Goal: Task Accomplishment & Management: Complete application form

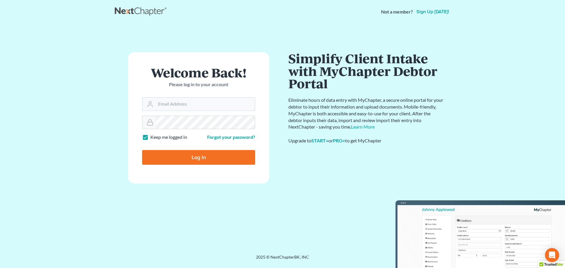
type input "[EMAIL_ADDRESS][DOMAIN_NAME]"
click at [174, 161] on input "Log In" at bounding box center [198, 157] width 113 height 15
type input "Thinking..."
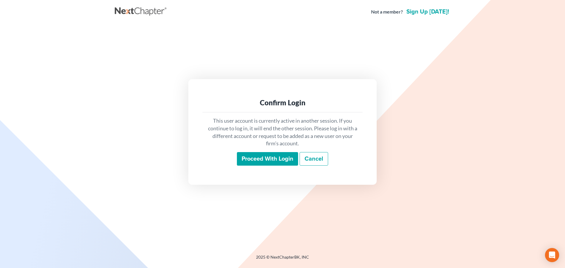
click at [281, 154] on input "Proceed with login" at bounding box center [267, 159] width 61 height 14
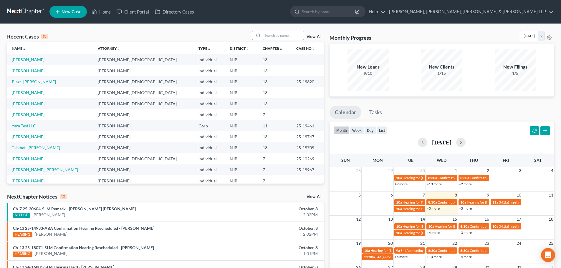
click at [279, 35] on input "search" at bounding box center [283, 35] width 41 height 9
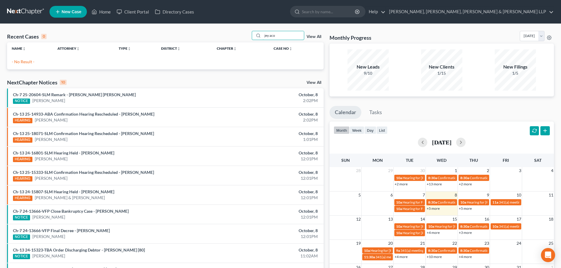
drag, startPoint x: 241, startPoint y: 35, endPoint x: 229, endPoint y: 35, distance: 12.1
click at [229, 35] on div "Recent Cases 0 jey aco View All" at bounding box center [165, 36] width 316 height 11
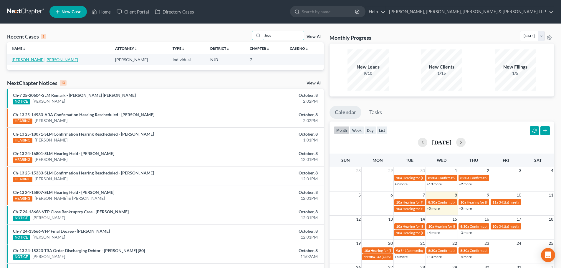
type input "Jeys"
click at [15, 61] on link "Acosta Contreras, Jeyson" at bounding box center [45, 59] width 66 height 5
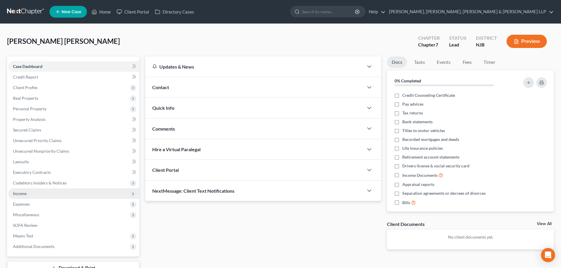
click at [19, 195] on span "Income" at bounding box center [20, 193] width 14 height 5
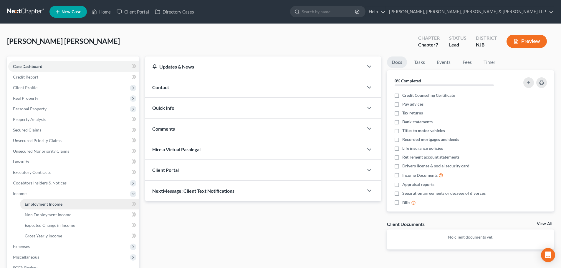
click at [39, 203] on span "Employment Income" at bounding box center [44, 204] width 38 height 5
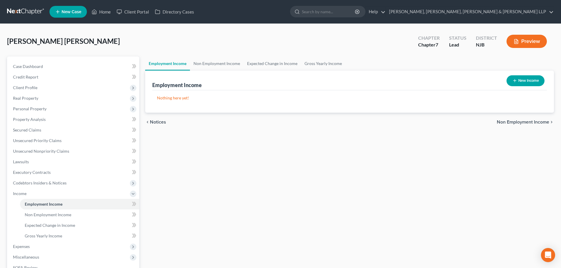
click at [314, 71] on div "Employment Income New Income" at bounding box center [349, 81] width 394 height 20
click at [314, 69] on link "Gross Yearly Income" at bounding box center [323, 64] width 44 height 14
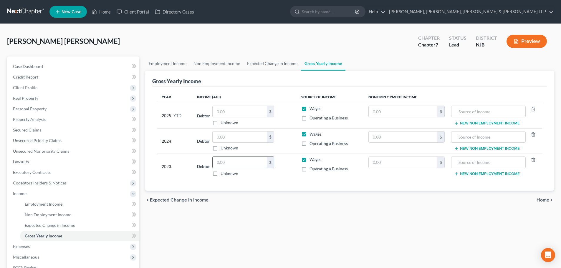
click at [230, 162] on input "text" at bounding box center [240, 162] width 54 height 11
type input "65,000.00"
click at [309, 168] on label "Operating a Business" at bounding box center [328, 169] width 38 height 6
click at [312, 168] on input "Operating a Business" at bounding box center [314, 168] width 4 height 4
checkbox input "true"
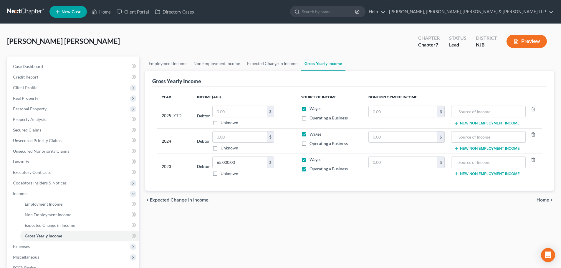
click at [309, 159] on label "Wages" at bounding box center [315, 160] width 12 height 6
click at [312, 159] on input "Wages" at bounding box center [314, 159] width 4 height 4
checkbox input "false"
click at [238, 139] on input "text" at bounding box center [240, 137] width 54 height 11
type input "60,000.00"
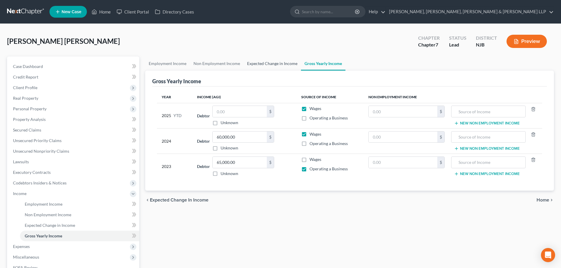
click at [268, 65] on link "Expected Change in Income" at bounding box center [271, 64] width 57 height 14
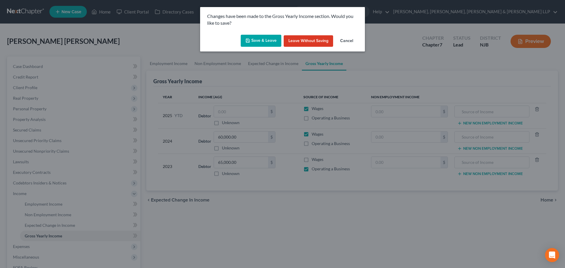
click at [247, 43] on icon "button" at bounding box center [248, 40] width 5 height 5
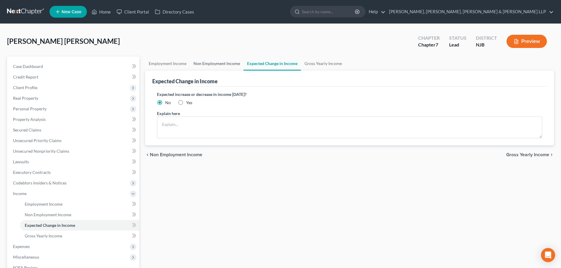
drag, startPoint x: 212, startPoint y: 65, endPoint x: 177, endPoint y: 69, distance: 35.6
click at [212, 65] on link "Non Employment Income" at bounding box center [217, 64] width 54 height 14
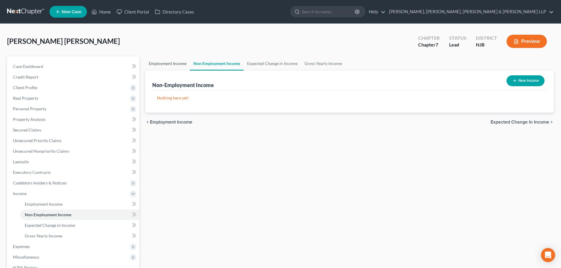
click at [171, 66] on link "Employment Income" at bounding box center [167, 64] width 45 height 14
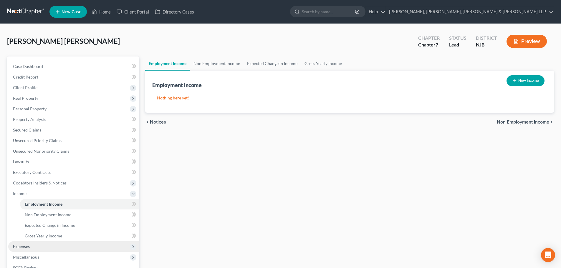
click at [33, 248] on span "Expenses" at bounding box center [73, 246] width 131 height 11
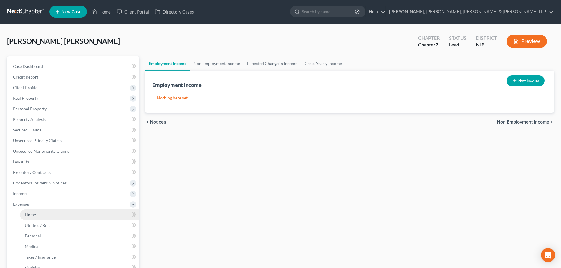
click at [47, 216] on link "Home" at bounding box center [79, 215] width 119 height 11
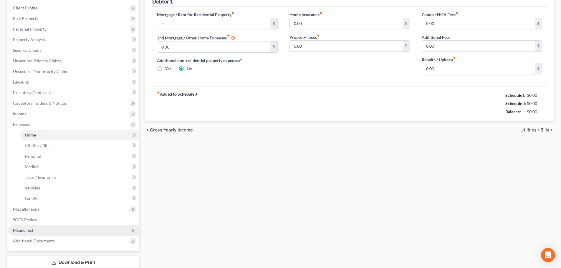
scroll to position [88, 0]
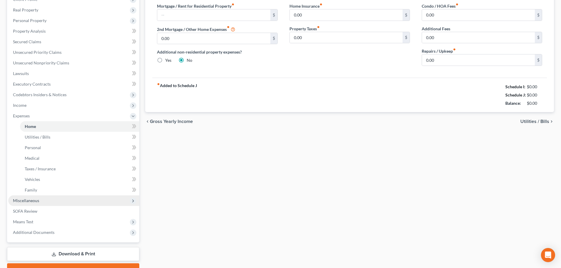
click at [47, 200] on span "Miscellaneous" at bounding box center [73, 200] width 131 height 11
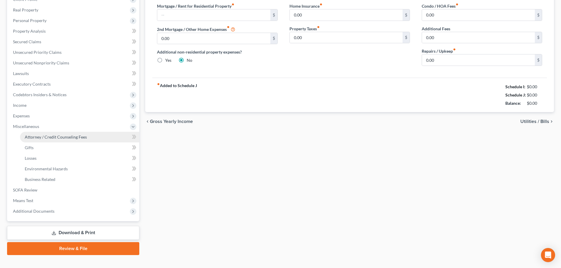
click at [84, 139] on span "Attorney / Credit Counseling Fees" at bounding box center [56, 137] width 62 height 5
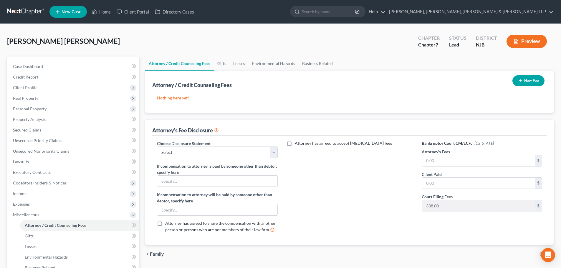
click at [249, 158] on div "Choose Disclosure Statement Select Chapter 13 Disclosure Statement Chapter 7 Di…" at bounding box center [217, 188] width 132 height 97
click at [198, 151] on select "Select Chapter 13 Disclosure Statement Chapter 7 Disclosure Statement" at bounding box center [217, 153] width 120 height 12
select select "1"
click at [157, 147] on select "Select Chapter 13 Disclosure Statement Chapter 7 Disclosure Statement" at bounding box center [217, 153] width 120 height 12
click at [467, 159] on input "text" at bounding box center [478, 160] width 113 height 11
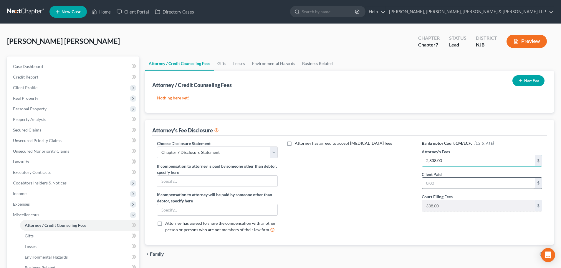
type input "2,838.00"
click at [456, 181] on input "text" at bounding box center [478, 183] width 113 height 11
type input "2,838.00"
click at [520, 85] on button "New Fee" at bounding box center [528, 80] width 32 height 11
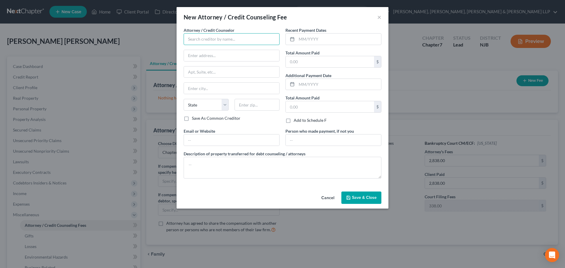
click at [252, 37] on input "text" at bounding box center [232, 39] width 96 height 12
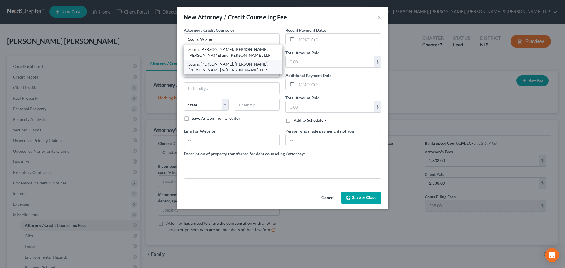
click at [235, 67] on div "Scura, Wigfield, Heyer, Stevens & Cammarota, LLP" at bounding box center [232, 67] width 89 height 12
type input "Scura, Wigfield, Heyer, Stevens & Cammarota, LLP"
type input "1599 Hamburg turnpike"
type input "Wayne"
select select "33"
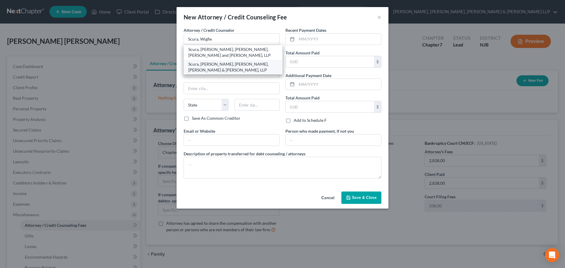
type input "07470"
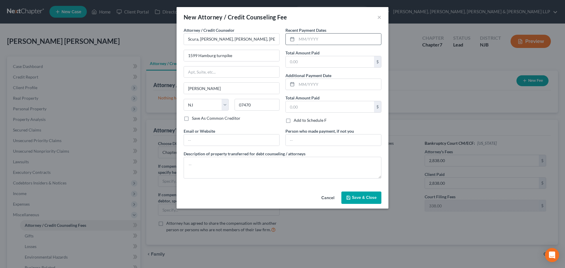
click at [297, 38] on input "text" at bounding box center [339, 39] width 84 height 11
type input "10/2025"
click at [304, 55] on label "Total Amount Paid" at bounding box center [303, 53] width 34 height 6
click at [304, 59] on input "text" at bounding box center [330, 61] width 88 height 11
type input "2,838.00"
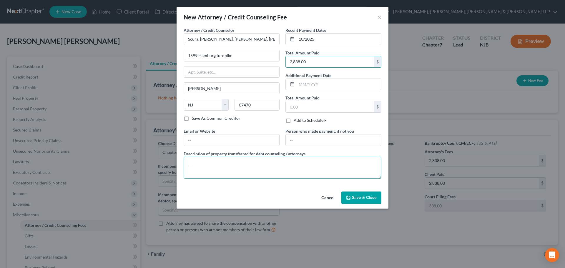
click at [188, 175] on textarea at bounding box center [283, 168] width 198 height 22
type textarea "Legal fees plus filing fee."
click at [353, 198] on span "Save & Close" at bounding box center [364, 197] width 25 height 5
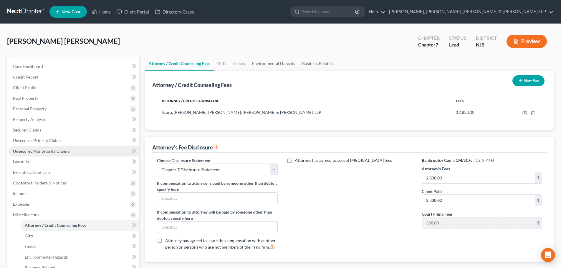
click at [54, 153] on span "Unsecured Nonpriority Claims" at bounding box center [41, 151] width 56 height 5
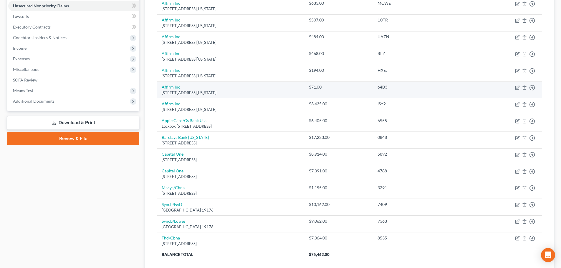
scroll to position [161, 0]
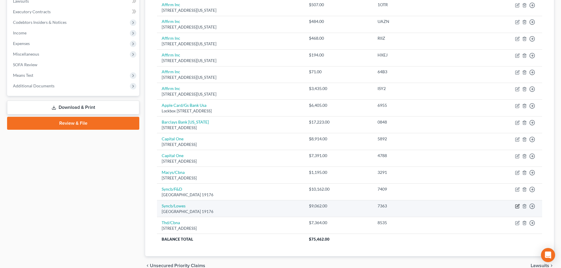
click at [518, 205] on icon "button" at bounding box center [517, 206] width 3 height 3
select select "39"
select select "2"
select select "0"
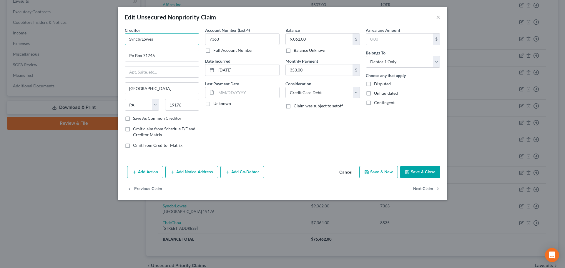
click at [138, 42] on input "Syncb/Lowes" at bounding box center [162, 39] width 74 height 12
type input "Synchrony Bank/Lowes"
click at [425, 169] on button "Save & Close" at bounding box center [420, 172] width 40 height 12
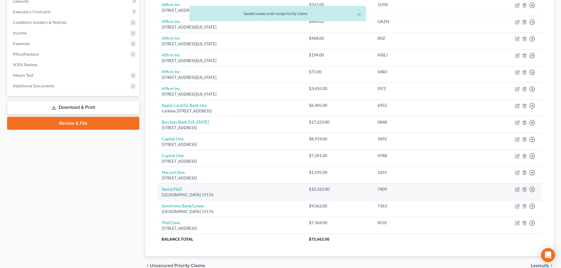
click at [520, 188] on td "Move to D Move to E Move to G Move to Notice Only" at bounding box center [505, 192] width 73 height 17
click at [518, 188] on icon "button" at bounding box center [517, 189] width 5 height 5
select select "39"
select select "2"
select select "0"
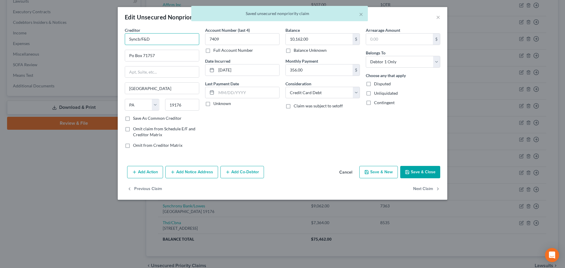
click at [137, 41] on input "Syncb/F&D" at bounding box center [162, 39] width 74 height 12
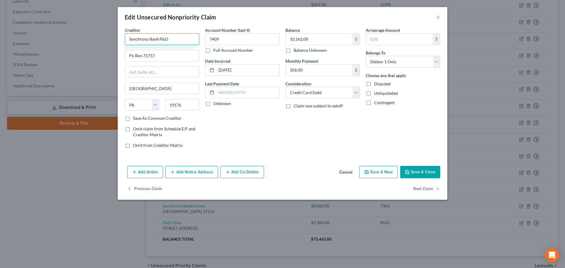
type input "Synchrony Bank/F&D"
click at [414, 169] on button "Save & Close" at bounding box center [420, 172] width 40 height 12
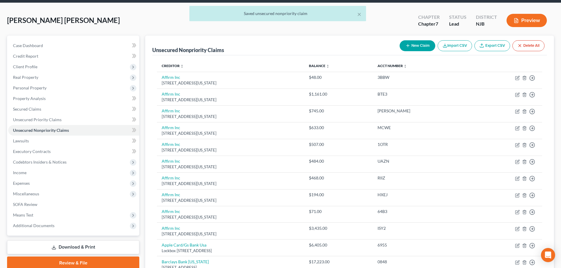
scroll to position [14, 0]
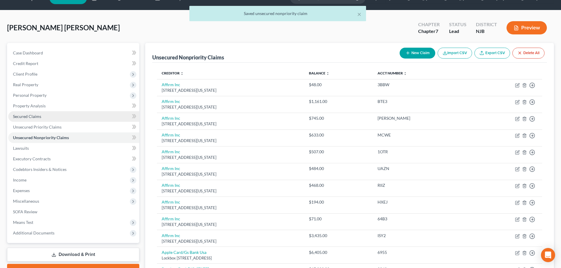
click at [37, 115] on span "Secured Claims" at bounding box center [27, 116] width 28 height 5
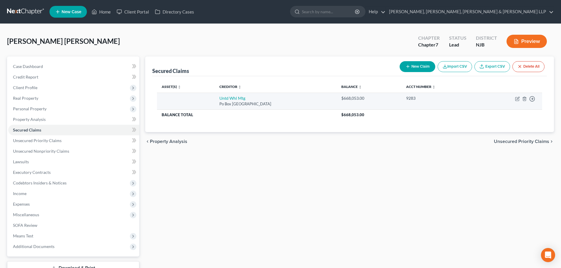
drag, startPoint x: 258, startPoint y: 105, endPoint x: 205, endPoint y: 97, distance: 53.5
click at [206, 97] on tr "Untd Whl Mtg Po Box 77404, Ewing, NJ 08628 $668,053.00 9283 Move to E Move to F…" at bounding box center [349, 101] width 385 height 17
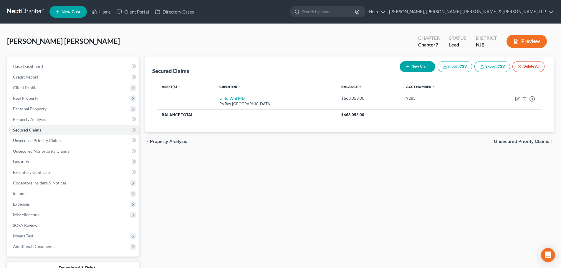
copy td "Untd Whl Mtg Po Box 77404, Ewing, NJ 08628"
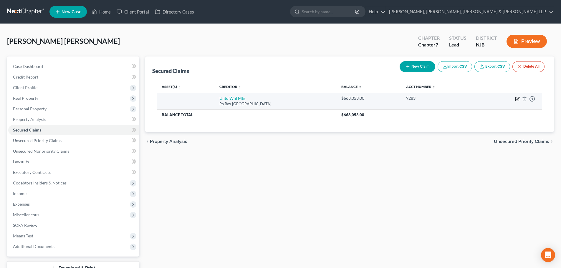
click at [517, 97] on icon "button" at bounding box center [517, 99] width 4 height 4
select select "33"
select select "0"
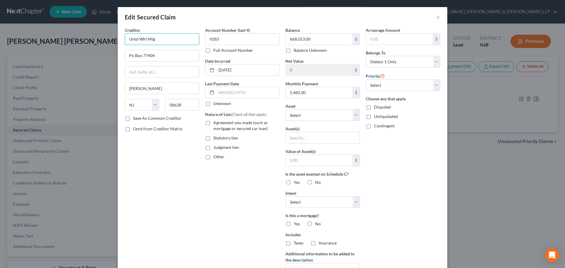
drag, startPoint x: 125, startPoint y: 41, endPoint x: 71, endPoint y: 44, distance: 53.7
click at [64, 44] on div "Edit Secured Claim × Creditor * Untd Whl Mtg Po Box 77404 Ewing State AL AK AR …" at bounding box center [282, 134] width 565 height 268
paste input "ited Wholesale Mortgage"
type input "United Wholesale Mortgage"
click at [213, 121] on label "Agreement you made (such as mortgage or secured car loan)" at bounding box center [246, 126] width 66 height 12
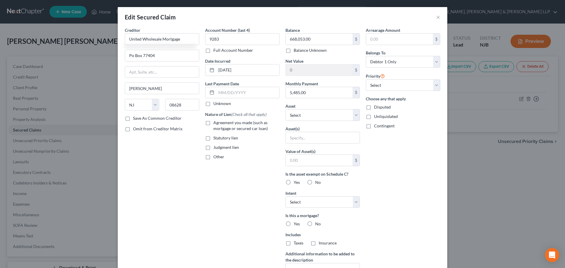
click at [216, 121] on input "Agreement you made (such as mortgage or secured car loan)" at bounding box center [218, 122] width 4 height 4
checkbox input "true"
click at [314, 117] on select "Select Other Multiple Assets Electronics - Electronic Appliances - $700.0 Jewel…" at bounding box center [323, 115] width 74 height 12
click at [415, 184] on div "Arrearage Amount $ Belongs To * Select Debtor 1 Only Debtor 2 Only Debtor 1 And…" at bounding box center [403, 158] width 80 height 263
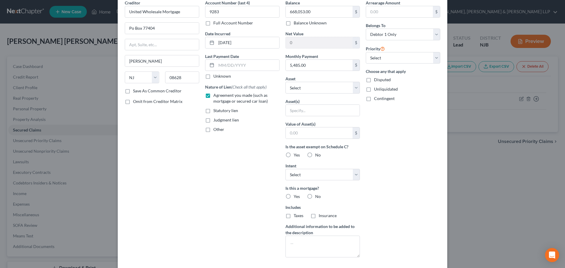
scroll to position [63, 0]
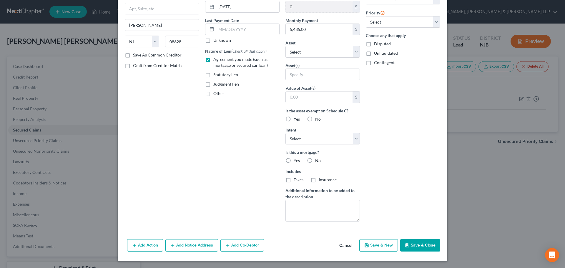
click at [431, 252] on button "Save & Close" at bounding box center [420, 245] width 40 height 12
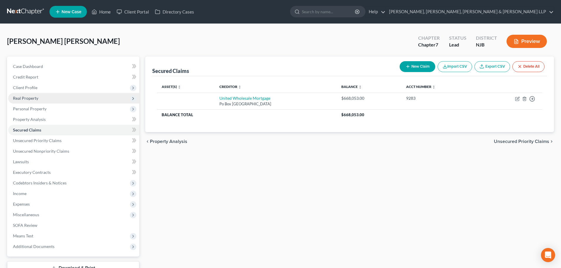
click at [50, 101] on span "Real Property" at bounding box center [73, 98] width 131 height 11
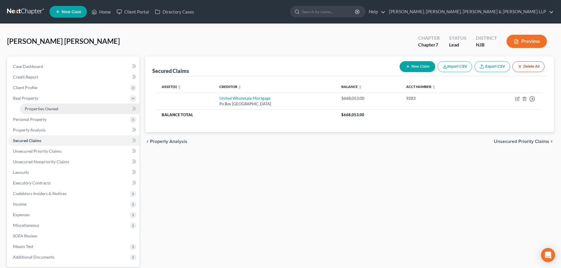
click at [50, 109] on span "Properties Owned" at bounding box center [42, 108] width 34 height 5
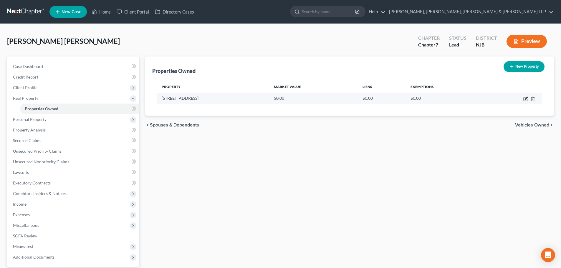
click at [526, 98] on icon "button" at bounding box center [525, 99] width 5 height 5
select select "33"
select select "19"
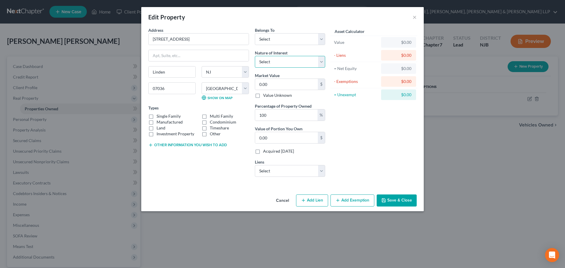
click at [280, 67] on select "Select Fee Simple Joint Tenant Life Estate Equitable Interest Future Interest T…" at bounding box center [290, 62] width 70 height 12
select select "1"
click at [255, 56] on select "Select Fee Simple Joint Tenant Life Estate Equitable Interest Future Interest T…" at bounding box center [290, 62] width 70 height 12
click at [279, 46] on div "Belongs To * Select Debtor 1 Only Debtor 2 Only Debtor 1 And Debtor 2 Only At L…" at bounding box center [290, 104] width 76 height 155
drag, startPoint x: 279, startPoint y: 42, endPoint x: 283, endPoint y: 45, distance: 4.6
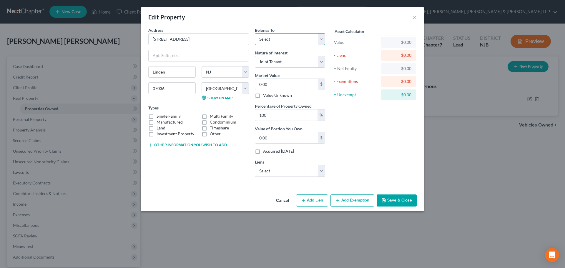
click at [279, 42] on select "Select Debtor 1 Only Debtor 2 Only Debtor 1 And Debtor 2 Only At Least One Of T…" at bounding box center [290, 39] width 70 height 12
select select "2"
click at [255, 33] on select "Select Debtor 1 Only Debtor 2 Only Debtor 1 And Debtor 2 Only At Least One Of T…" at bounding box center [290, 39] width 70 height 12
click at [286, 175] on select "Select United Wholesale Mortgage - $668,053.00" at bounding box center [290, 171] width 70 height 12
select select "33"
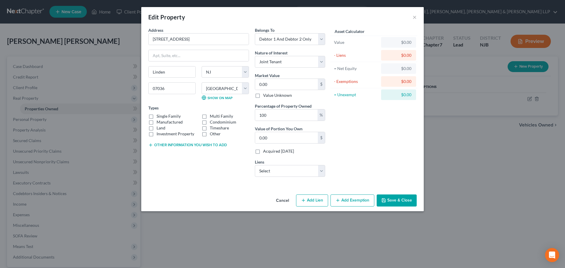
select select "0"
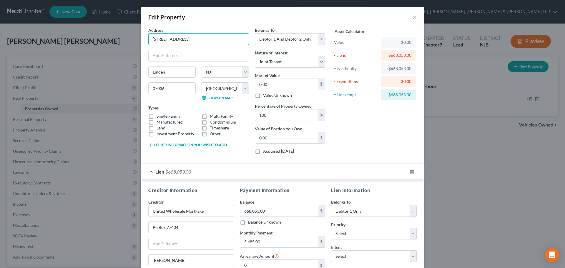
click at [126, 38] on div "Edit Property × Address * 441 Maple Avenue Linden State AL AK AR AZ CA CO CT DE…" at bounding box center [282, 134] width 565 height 268
click at [269, 84] on input "0.00" at bounding box center [286, 84] width 63 height 11
type input "6"
type input "6.00"
type input "68"
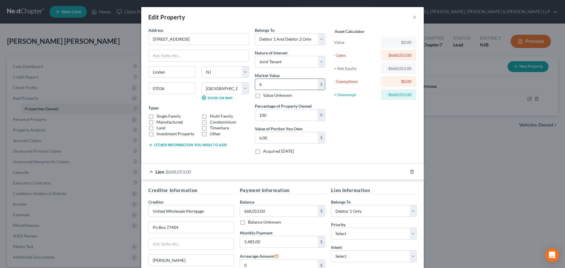
type input "68.00"
type input "685"
type input "685.00"
type input "6850"
type input "6,850.00"
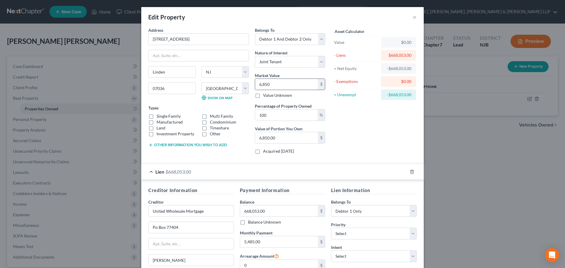
type input "6,8500"
type input "68,500.00"
type input "68,5000"
type input "685,000.00"
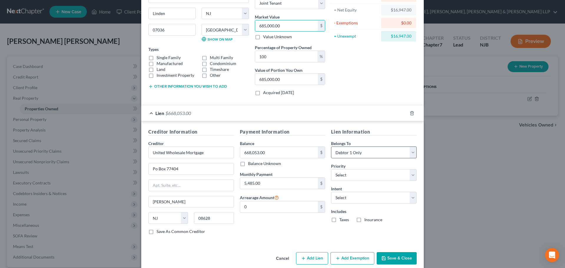
scroll to position [67, 0]
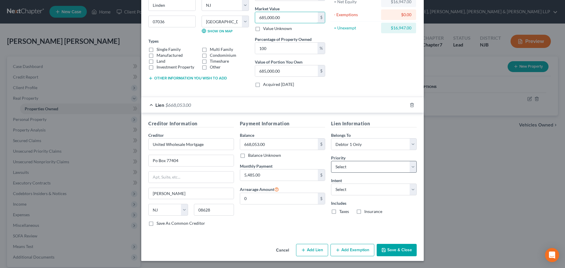
type input "685,000.00"
click at [357, 172] on select "Select 1st 2nd 3rd 4th 5th 6th 7th 8th 9th 10th 11th 12th 13th 14th 15th 16th 1…" at bounding box center [374, 167] width 86 height 12
select select "0"
click at [331, 161] on select "Select 1st 2nd 3rd 4th 5th 6th 7th 8th 9th 10th 11th 12th 13th 14th 15th 16th 1…" at bounding box center [374, 167] width 86 height 12
click at [345, 193] on select "Select Surrender Redeem Reaffirm Avoid Other" at bounding box center [374, 190] width 86 height 12
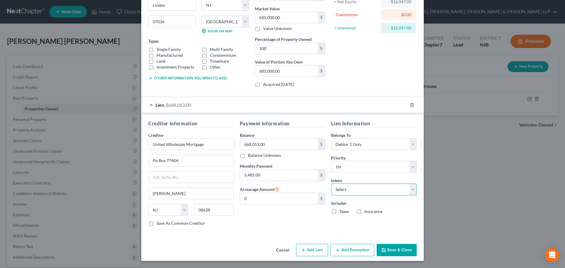
select select "4"
click at [331, 184] on select "Select Surrender Redeem Reaffirm Avoid Other" at bounding box center [374, 190] width 86 height 12
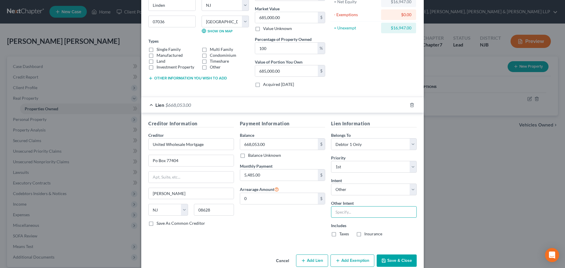
click at [354, 215] on input "text" at bounding box center [374, 212] width 86 height 12
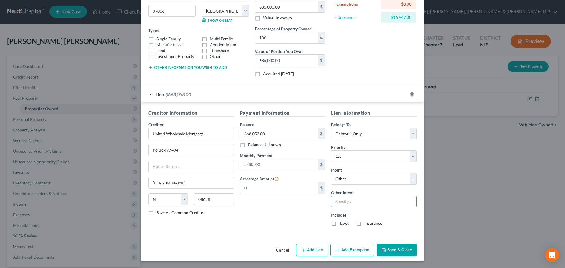
type input "Retain"
click at [385, 250] on button "Save & Close" at bounding box center [397, 250] width 40 height 12
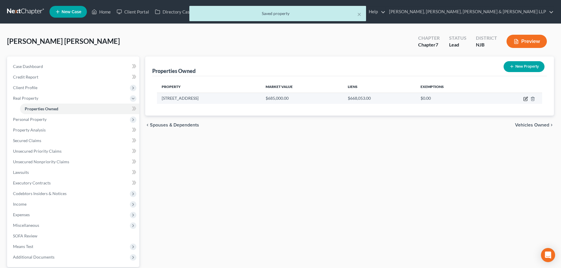
click at [524, 98] on icon "button" at bounding box center [525, 99] width 4 height 4
select select "33"
select select "19"
select select "2"
select select "1"
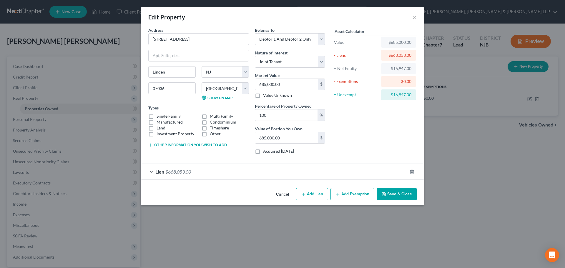
click at [358, 193] on button "Add Exemption" at bounding box center [353, 194] width 44 height 12
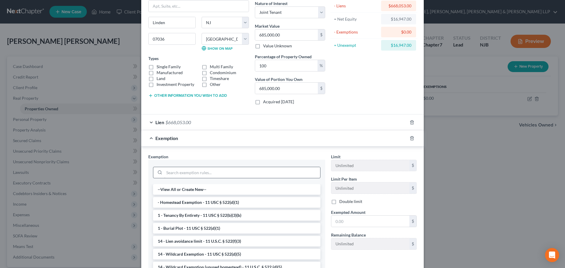
scroll to position [88, 0]
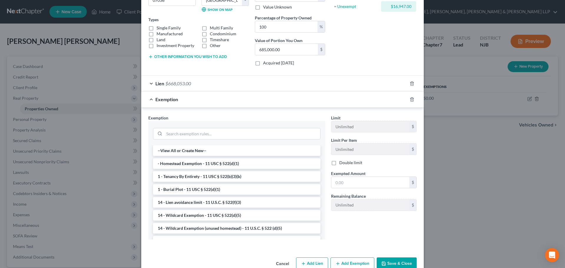
click at [220, 168] on li "- Homestead Exemption - 11 USC § 522(d)(1)" at bounding box center [237, 163] width 168 height 11
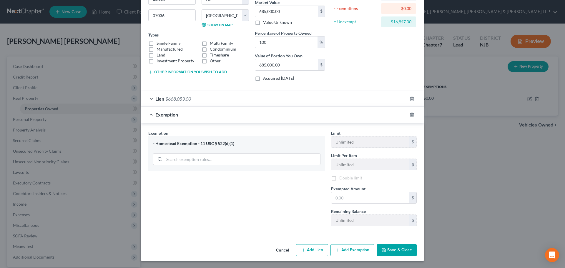
scroll to position [73, 0]
click at [359, 201] on input "text" at bounding box center [370, 197] width 78 height 11
type input "31,575.00"
click at [406, 256] on button "Save & Close" at bounding box center [397, 250] width 40 height 12
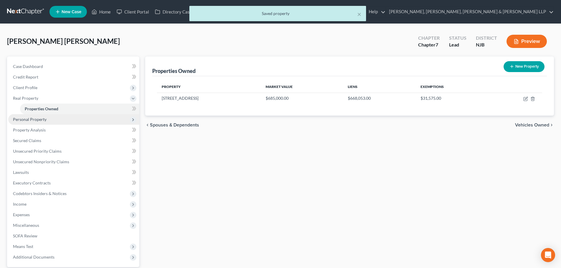
click at [83, 117] on span "Personal Property" at bounding box center [73, 119] width 131 height 11
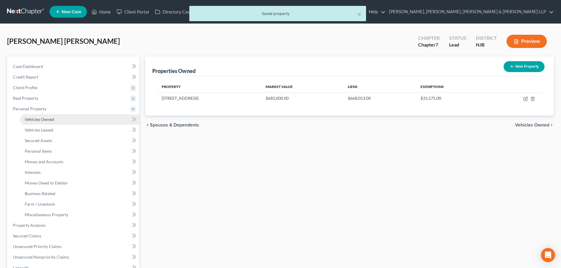
click at [73, 121] on link "Vehicles Owned" at bounding box center [79, 119] width 119 height 11
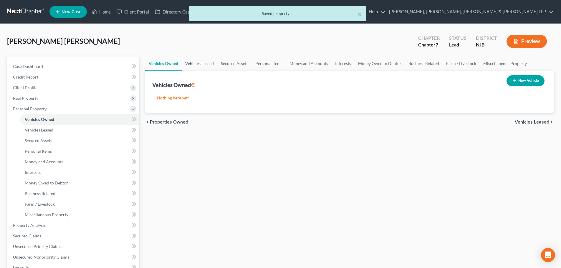
click at [206, 66] on link "Vehicles Leased" at bounding box center [200, 64] width 36 height 14
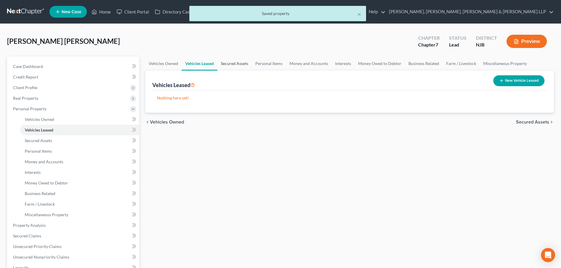
click at [224, 64] on link "Secured Assets" at bounding box center [234, 64] width 34 height 14
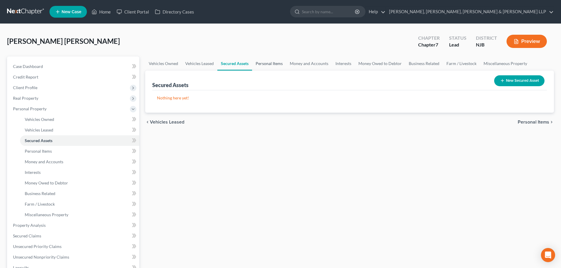
click at [262, 66] on link "Personal Items" at bounding box center [269, 64] width 34 height 14
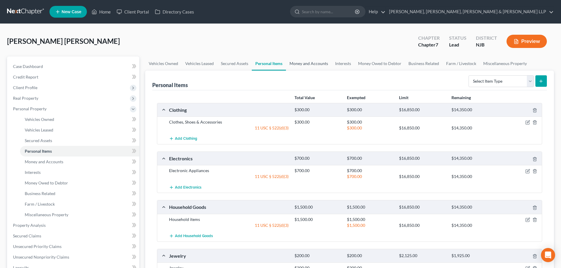
click at [314, 65] on link "Money and Accounts" at bounding box center [309, 64] width 46 height 14
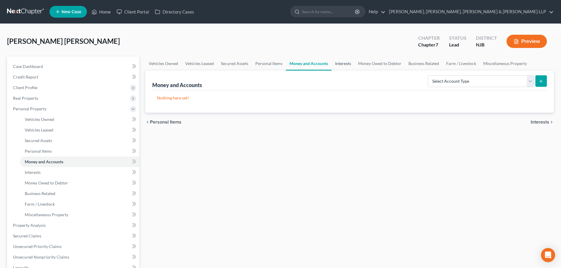
click at [331, 66] on link "Interests" at bounding box center [342, 64] width 23 height 14
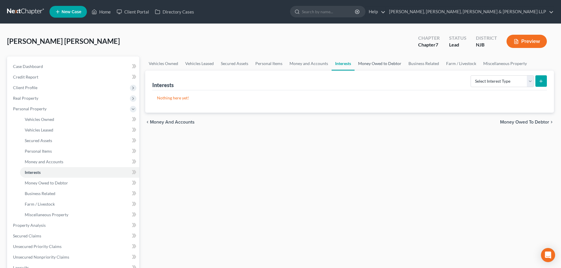
click at [371, 66] on link "Money Owed to Debtor" at bounding box center [379, 64] width 50 height 14
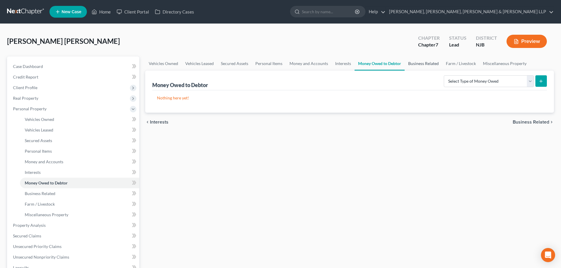
click at [411, 64] on link "Business Related" at bounding box center [423, 64] width 38 height 14
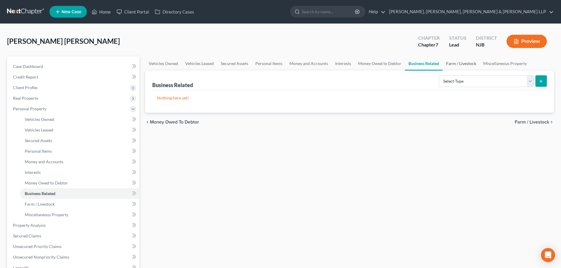
click at [455, 65] on link "Farm / Livestock" at bounding box center [460, 64] width 37 height 14
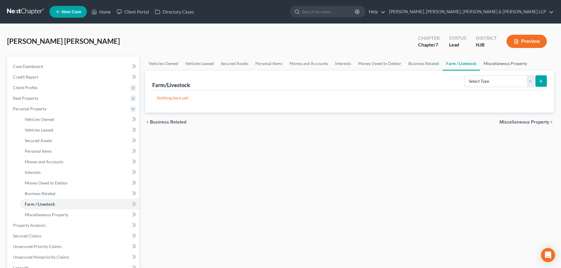
drag, startPoint x: 490, startPoint y: 66, endPoint x: 484, endPoint y: 67, distance: 6.0
click at [490, 66] on link "Miscellaneous Property" at bounding box center [505, 64] width 51 height 14
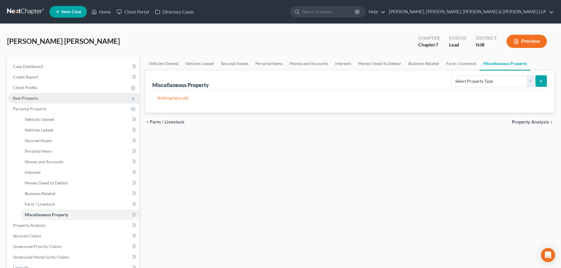
click at [52, 100] on span "Real Property" at bounding box center [73, 98] width 131 height 11
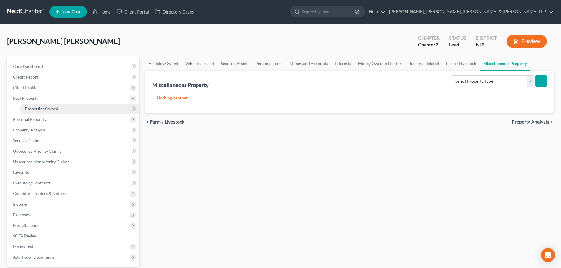
click at [52, 107] on span "Properties Owned" at bounding box center [42, 108] width 34 height 5
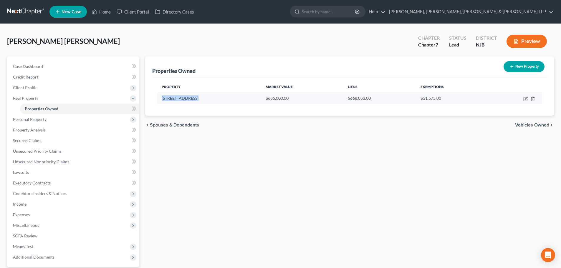
drag, startPoint x: 198, startPoint y: 96, endPoint x: 163, endPoint y: 96, distance: 35.3
click at [163, 96] on td "441 Maple Avenue" at bounding box center [209, 98] width 104 height 11
copy td "441 Maple Avenue"
click at [525, 99] on icon "button" at bounding box center [525, 99] width 5 height 5
select select "33"
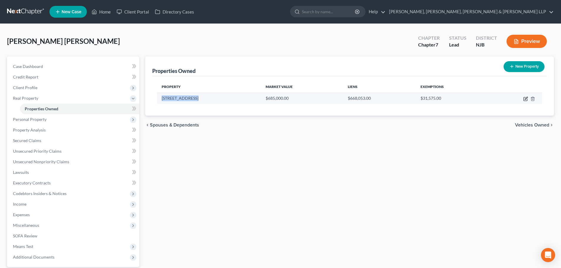
select select "19"
select select "2"
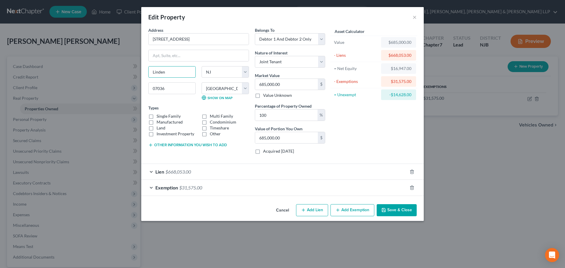
drag, startPoint x: 175, startPoint y: 74, endPoint x: 140, endPoint y: 77, distance: 34.8
click at [140, 77] on div "Edit Property × Address * 441 Maple Avenue Linden State AL AK AR AZ CA CO CT DE…" at bounding box center [282, 134] width 565 height 268
click at [304, 62] on select "Select Fee Simple Joint Tenant Life Estate Equitable Interest Future Interest T…" at bounding box center [290, 62] width 70 height 12
select select "0"
click at [255, 56] on select "Select Fee Simple Joint Tenant Life Estate Equitable Interest Future Interest T…" at bounding box center [290, 62] width 70 height 12
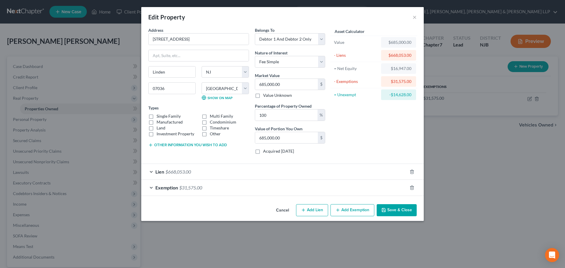
click at [392, 210] on button "Save & Close" at bounding box center [397, 210] width 40 height 12
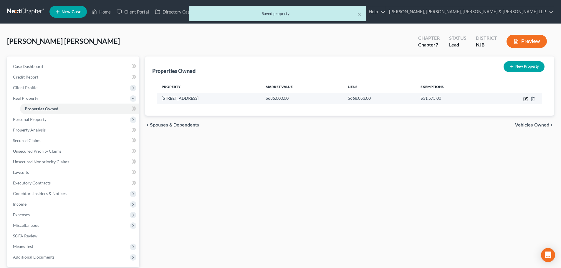
click at [526, 99] on icon "button" at bounding box center [525, 99] width 5 height 5
select select "33"
select select "19"
select select "2"
select select "0"
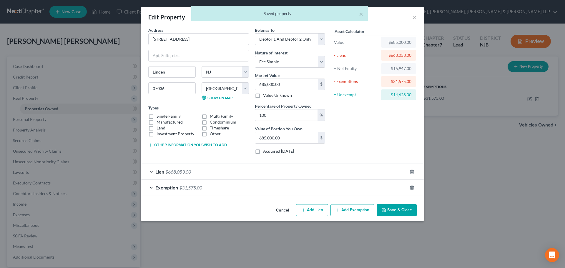
click at [268, 46] on div "Belongs To * Select Debtor 1 Only Debtor 2 Only Debtor 1 And Debtor 2 Only At L…" at bounding box center [290, 93] width 76 height 132
click at [266, 40] on select "Select Debtor 1 Only Debtor 2 Only Debtor 1 And Debtor 2 Only At Least One Of T…" at bounding box center [290, 39] width 70 height 12
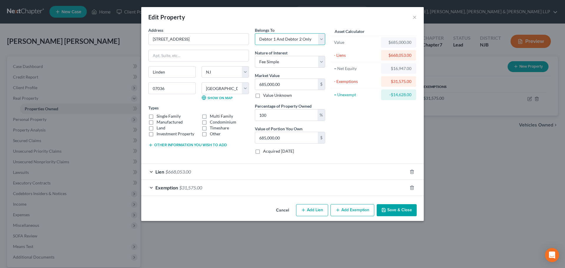
select select "0"
click at [255, 33] on select "Select Debtor 1 Only Debtor 2 Only Debtor 1 And Debtor 2 Only At Least One Of T…" at bounding box center [290, 39] width 70 height 12
click at [412, 210] on button "Save & Close" at bounding box center [397, 210] width 40 height 12
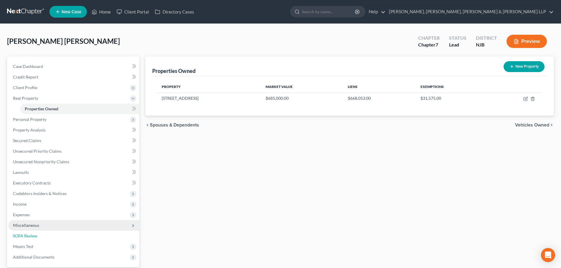
drag, startPoint x: 39, startPoint y: 234, endPoint x: 49, endPoint y: 230, distance: 10.0
click at [39, 234] on link "SOFA Review" at bounding box center [73, 236] width 131 height 11
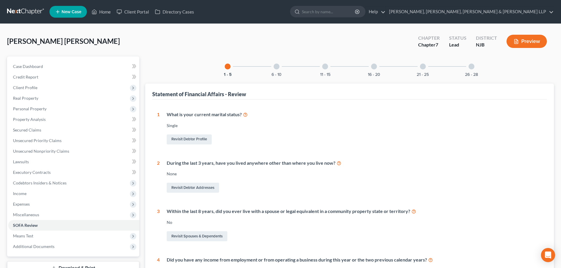
click at [472, 65] on div at bounding box center [471, 67] width 6 height 6
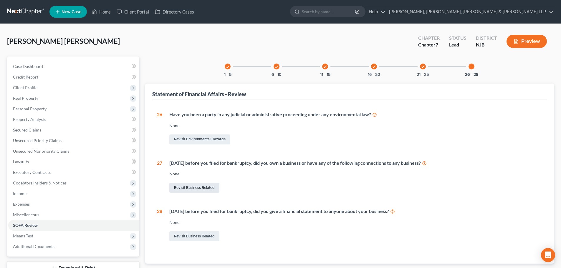
click at [206, 191] on link "Revisit Business Related" at bounding box center [194, 188] width 50 height 10
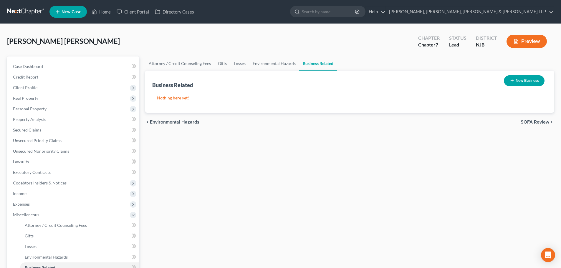
click at [521, 77] on button "New Business" at bounding box center [524, 80] width 41 height 11
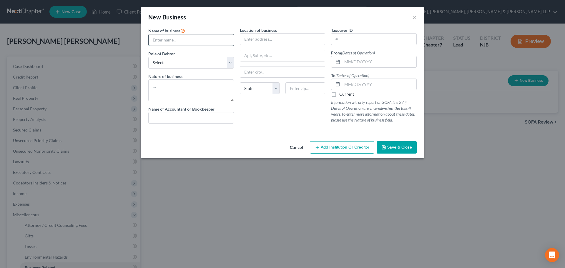
click at [190, 45] on input "text" at bounding box center [191, 39] width 85 height 11
paste input "JA ACOSTA TRANSPORT CORP"
click at [155, 40] on input "JA ACOSTA TRANSPORT CORP" at bounding box center [191, 39] width 85 height 11
type input "JA Acosta Transport Corp"
click at [168, 63] on select "Select A member of a limited liability company (LLC) or limited liability partn…" at bounding box center [191, 63] width 86 height 12
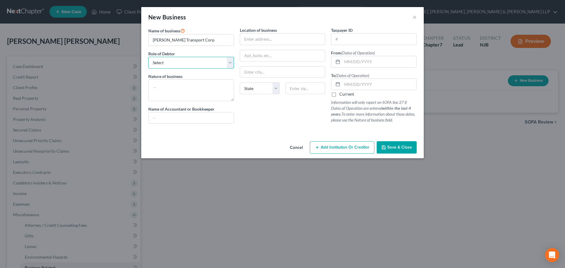
select select "officer"
click at [148, 57] on select "Select A member of a limited liability company (LLC) or limited liability partn…" at bounding box center [191, 63] width 86 height 12
click at [175, 84] on textarea at bounding box center [191, 90] width 86 height 22
type textarea "Truck driving business"
drag, startPoint x: 265, startPoint y: 44, endPoint x: 262, endPoint y: 38, distance: 6.9
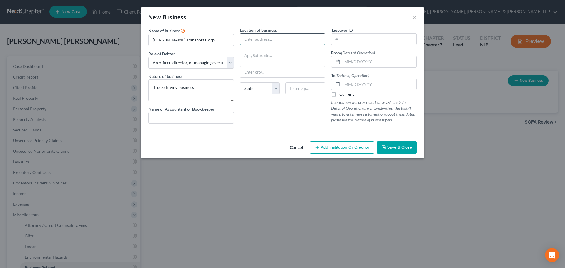
click at [266, 44] on input "text" at bounding box center [282, 39] width 85 height 11
type input "441 Maple Avenue"
click at [303, 85] on input "text" at bounding box center [306, 88] width 40 height 12
type input "07036"
type input "Linden"
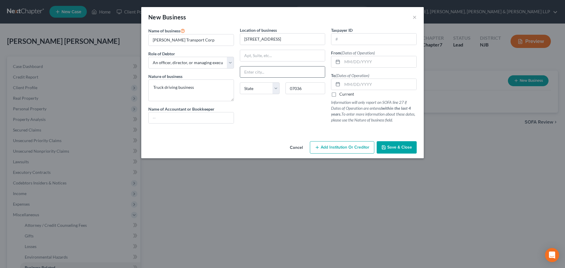
select select "33"
click at [302, 67] on input "Linden" at bounding box center [282, 72] width 85 height 11
drag, startPoint x: 366, startPoint y: 58, endPoint x: 366, endPoint y: 61, distance: 3.3
click at [366, 58] on input "text" at bounding box center [379, 61] width 74 height 11
paste input "06/16/2020"
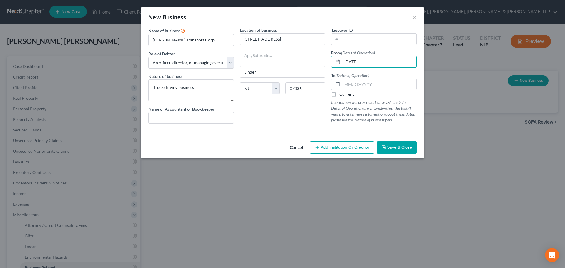
type input "06/16/2020"
click at [352, 97] on div "To (Dates of Operation) Current Information will only report on SOFA line 27 if…" at bounding box center [374, 97] width 86 height 51
click at [350, 95] on label "Current" at bounding box center [346, 94] width 15 height 6
click at [346, 95] on input "Current" at bounding box center [344, 93] width 4 height 4
checkbox input "true"
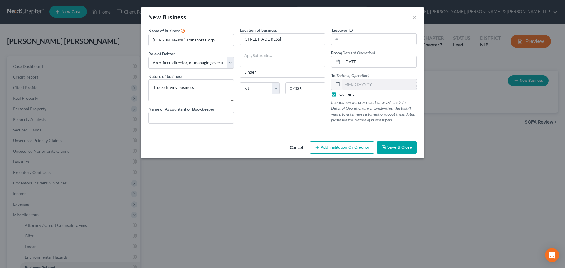
drag, startPoint x: 390, startPoint y: 147, endPoint x: 388, endPoint y: 150, distance: 3.3
click at [388, 150] on span "Save & Close" at bounding box center [399, 147] width 25 height 5
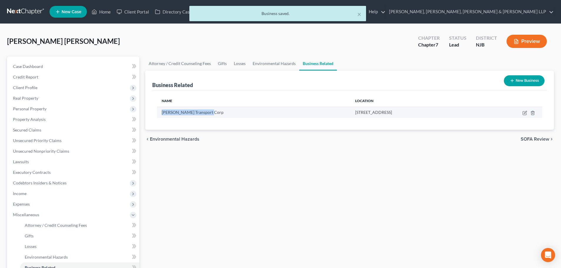
drag, startPoint x: 224, startPoint y: 114, endPoint x: 160, endPoint y: 117, distance: 63.6
click at [160, 117] on td "JA Acosta Transport Corp" at bounding box center [253, 112] width 193 height 11
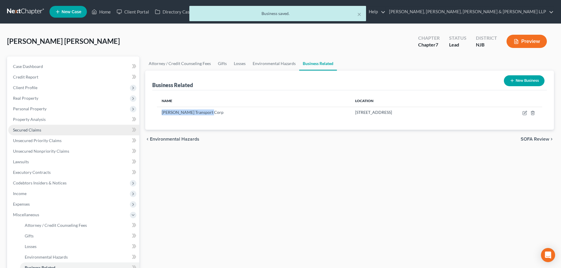
copy span "JA Acosta Transport Corp"
drag, startPoint x: 39, startPoint y: 113, endPoint x: 43, endPoint y: 114, distance: 3.6
click at [39, 113] on span "Personal Property" at bounding box center [73, 109] width 131 height 11
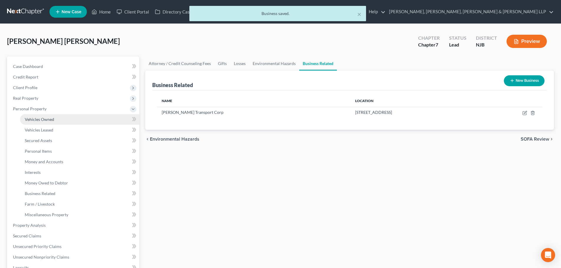
click at [45, 116] on link "Vehicles Owned" at bounding box center [79, 119] width 119 height 11
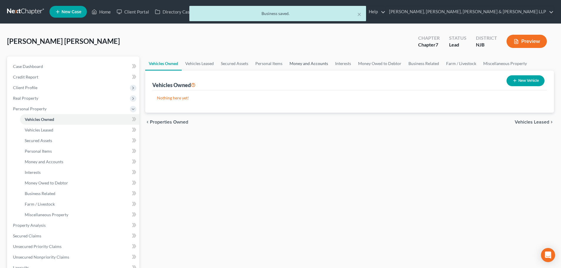
click at [306, 65] on link "Money and Accounts" at bounding box center [309, 64] width 46 height 14
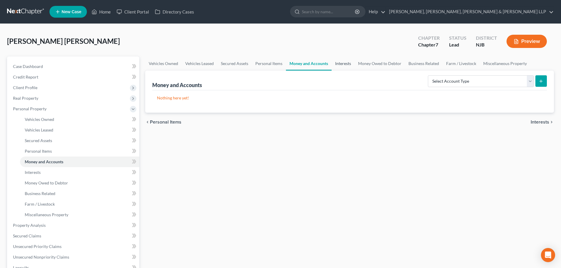
click at [342, 62] on link "Interests" at bounding box center [342, 64] width 23 height 14
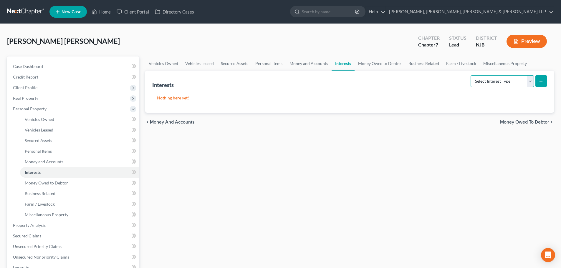
click at [484, 80] on select "Select Interest Type 401K Annuity Bond Education IRA Government Bond Government…" at bounding box center [501, 81] width 63 height 12
select select "incorporated_business"
click at [471, 75] on select "Select Interest Type 401K Annuity Bond Education IRA Government Bond Government…" at bounding box center [501, 81] width 63 height 12
click at [543, 77] on button "submit" at bounding box center [540, 80] width 11 height 11
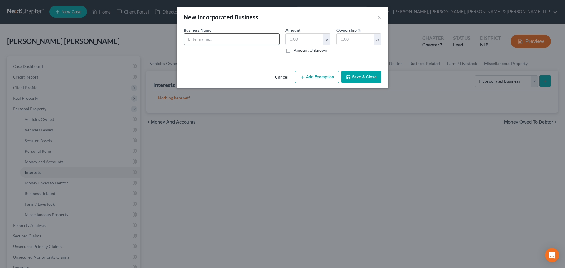
drag, startPoint x: 261, startPoint y: 41, endPoint x: 271, endPoint y: 38, distance: 10.6
click at [261, 41] on input "text" at bounding box center [231, 39] width 95 height 11
paste input "JA Acosta Transport Corp"
type input "JA Acosta Transport Corp"
click at [303, 37] on input "text" at bounding box center [304, 39] width 37 height 11
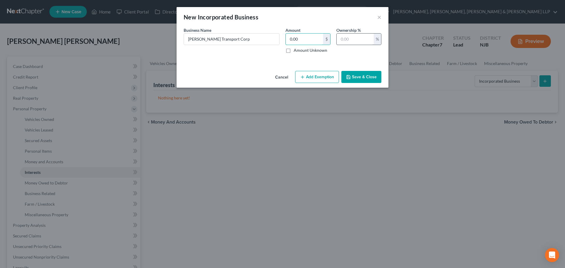
type input "0.00"
click at [364, 36] on input "text" at bounding box center [355, 39] width 37 height 11
type input "100"
click at [357, 74] on button "Save & Close" at bounding box center [361, 77] width 40 height 12
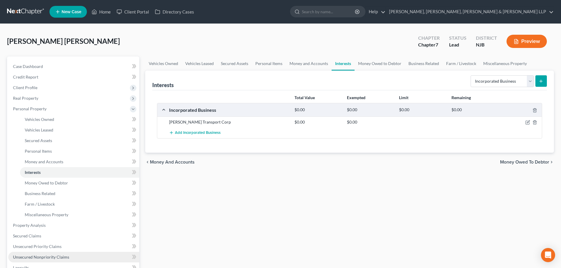
click at [51, 256] on span "Unsecured Nonpriority Claims" at bounding box center [41, 257] width 56 height 5
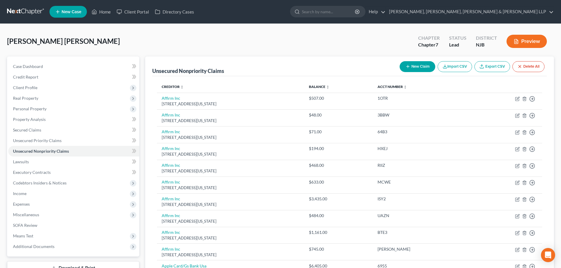
click at [424, 65] on button "New Claim" at bounding box center [417, 66] width 36 height 11
select select "0"
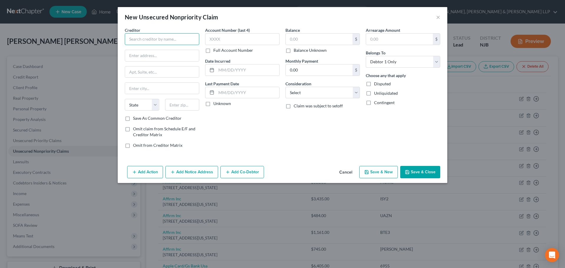
click at [168, 37] on input "text" at bounding box center [162, 39] width 74 height 12
type input "NJ EDA Micro"
click at [154, 54] on input "text" at bounding box center [162, 55] width 74 height 11
type input "p"
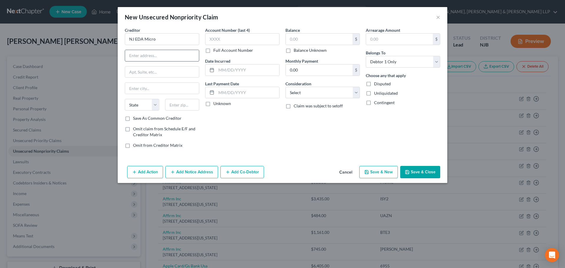
type input "p"
type input "PO Box 782038"
click at [174, 104] on input "text" at bounding box center [182, 105] width 34 height 12
type input "19178"
type input "Philadelphia"
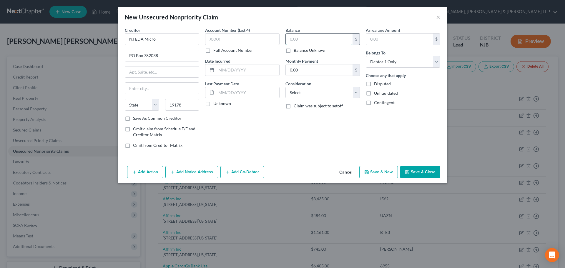
select select "39"
click at [314, 38] on input "text" at bounding box center [319, 39] width 67 height 11
type input "1,571.38"
click at [428, 173] on button "Save & Close" at bounding box center [420, 172] width 40 height 12
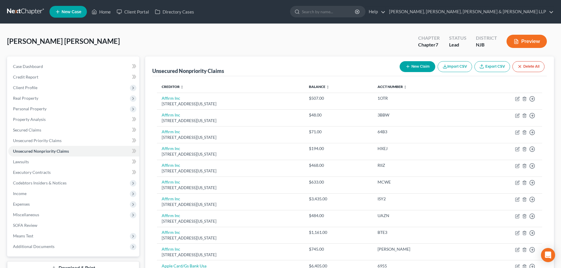
drag, startPoint x: 70, startPoint y: 111, endPoint x: 67, endPoint y: 115, distance: 4.8
click at [70, 111] on span "Personal Property" at bounding box center [73, 109] width 131 height 11
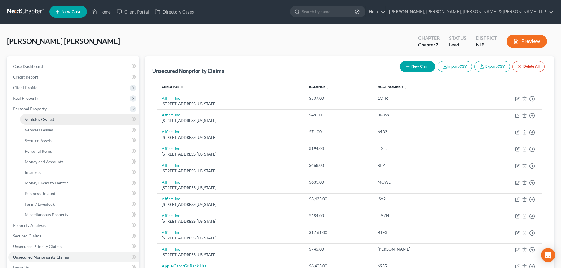
click at [61, 122] on link "Vehicles Owned" at bounding box center [79, 119] width 119 height 11
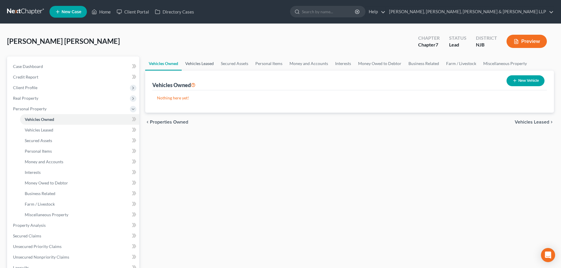
click at [203, 68] on link "Vehicles Leased" at bounding box center [200, 64] width 36 height 14
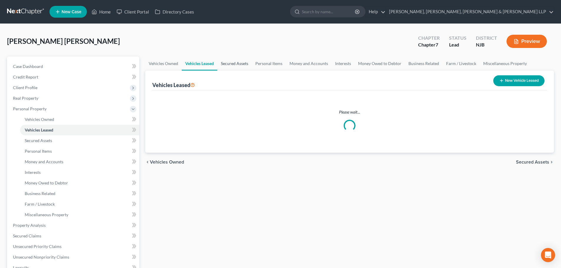
drag, startPoint x: 229, startPoint y: 65, endPoint x: 232, endPoint y: 66, distance: 3.1
click at [229, 65] on link "Secured Assets" at bounding box center [234, 64] width 34 height 14
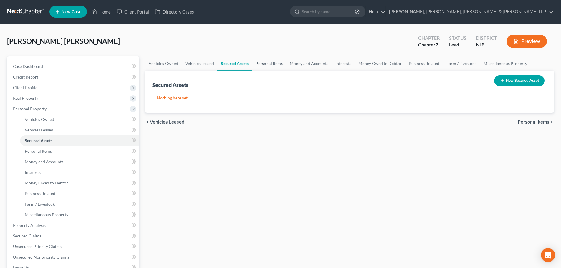
click at [263, 67] on link "Personal Items" at bounding box center [269, 64] width 34 height 14
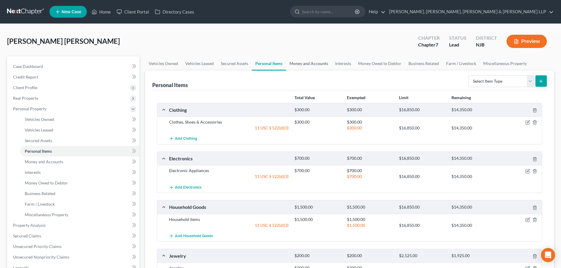
click at [314, 65] on link "Money and Accounts" at bounding box center [309, 64] width 46 height 14
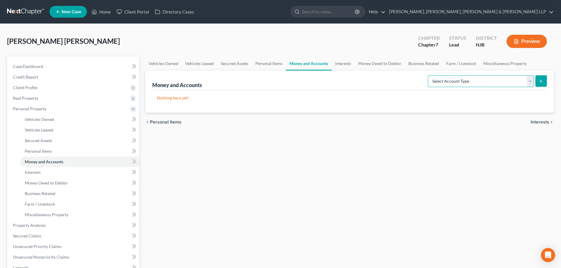
click at [455, 81] on select "Select Account Type Brokerage Cash on Hand Certificates of Deposit Checking Acc…" at bounding box center [481, 81] width 106 height 12
select select "checking"
click at [429, 75] on select "Select Account Type Brokerage Cash on Hand Certificates of Deposit Checking Acc…" at bounding box center [481, 81] width 106 height 12
click at [537, 80] on button "submit" at bounding box center [540, 80] width 11 height 11
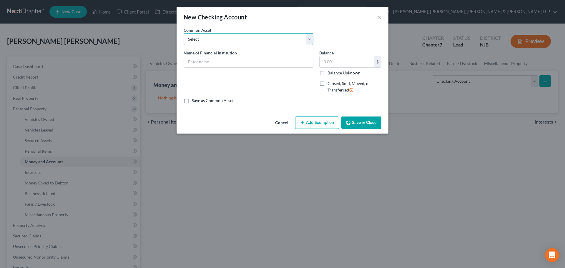
click at [238, 38] on select "Select TD Bank Valley National Bank Bank of America Wells Fargo Bank, N.A. Chas…" at bounding box center [249, 39] width 130 height 12
select select "3"
click at [184, 33] on select "Select TD Bank Valley National Bank Bank of America Wells Fargo Bank, N.A. Chas…" at bounding box center [249, 39] width 130 height 12
type input "Wells Fargo Bank, N.A."
type input "100.00"
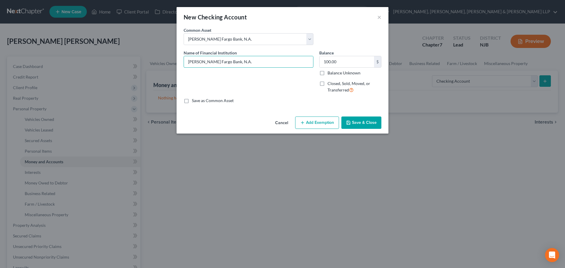
drag, startPoint x: 221, startPoint y: 62, endPoint x: 306, endPoint y: 70, distance: 85.8
click at [300, 67] on input "Wells Fargo Bank, N.A." at bounding box center [248, 61] width 129 height 11
drag, startPoint x: 260, startPoint y: 67, endPoint x: 222, endPoint y: 61, distance: 38.9
click at [222, 61] on input "Wells Fargo Bank - 27785" at bounding box center [248, 61] width 129 height 11
type input "Wells Fargo Bank - 2775"
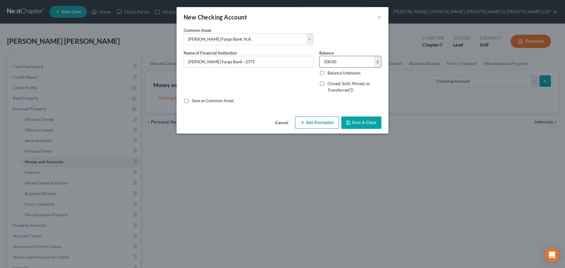
click at [351, 58] on input "100.00" at bounding box center [347, 61] width 54 height 11
type input "200"
click at [327, 119] on button "Add Exemption" at bounding box center [317, 123] width 44 height 12
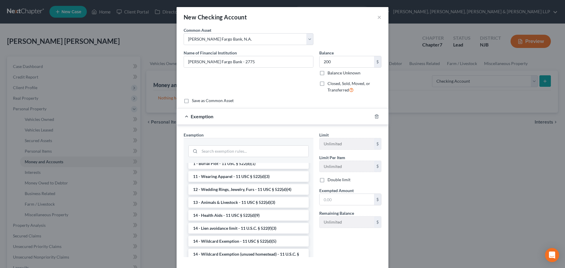
scroll to position [88, 0]
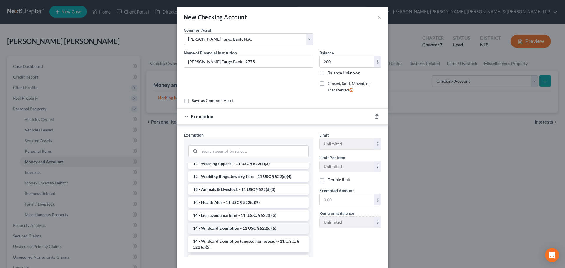
click at [244, 226] on li "14 - Wildcard Exemption - 11 USC § 522(d)(5)" at bounding box center [248, 228] width 120 height 11
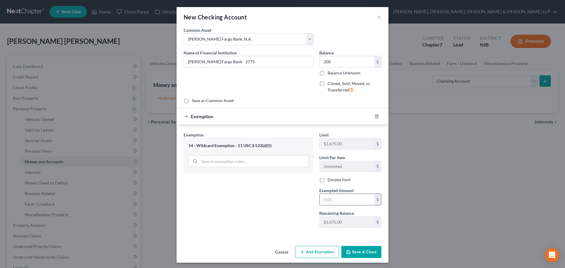
click at [341, 203] on input "text" at bounding box center [347, 199] width 54 height 11
type input "200"
drag, startPoint x: 279, startPoint y: 206, endPoint x: 284, endPoint y: 209, distance: 5.0
click at [279, 206] on div "Exemption Set must be selected for CA. Exemption * 14 - Wildcard Exemption - 11…" at bounding box center [249, 182] width 136 height 101
click at [347, 249] on button "Save & Close" at bounding box center [361, 252] width 40 height 12
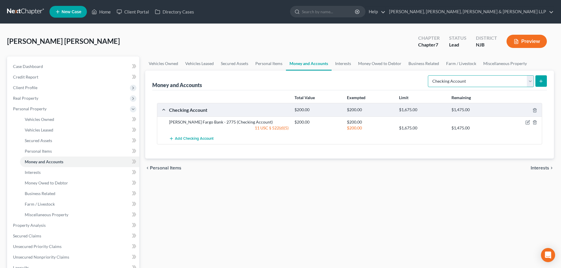
click at [494, 86] on select "Select Account Type Brokerage Cash on Hand Certificates of Deposit Checking Acc…" at bounding box center [481, 81] width 106 height 12
select select "savings"
click at [429, 75] on select "Select Account Type Brokerage Cash on Hand Certificates of Deposit Checking Acc…" at bounding box center [481, 81] width 106 height 12
click at [540, 81] on icon "submit" at bounding box center [540, 81] width 5 height 5
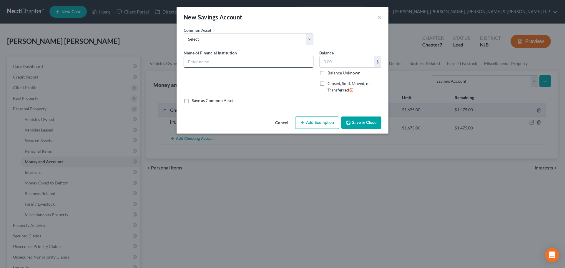
click at [273, 59] on input "text" at bounding box center [248, 61] width 129 height 11
drag, startPoint x: 224, startPoint y: 64, endPoint x: 244, endPoint y: 56, distance: 20.9
click at [244, 56] on input "Wells Fargo Bank - 2775" at bounding box center [248, 61] width 129 height 11
type input "Wells Fargo Bank - 3066"
click at [335, 66] on input "text" at bounding box center [347, 61] width 54 height 11
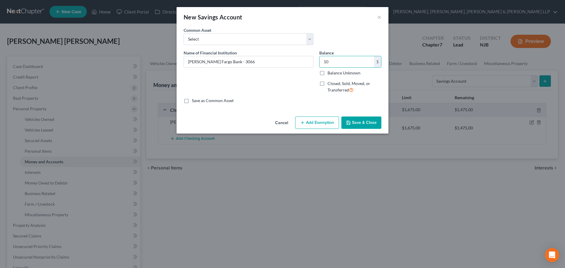
type input "10"
click at [320, 125] on button "Add Exemption" at bounding box center [317, 123] width 44 height 12
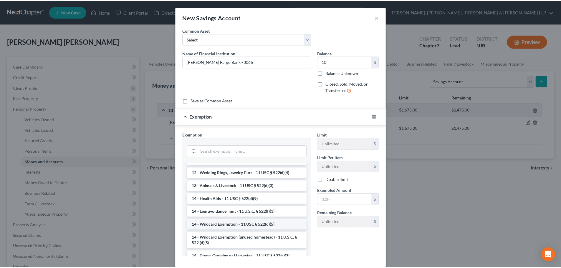
scroll to position [147, 0]
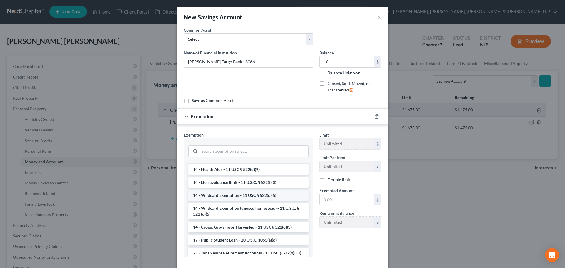
click at [243, 201] on li "14 - Wildcard Exemption - 11 USC § 522(d)(5)" at bounding box center [248, 195] width 120 height 11
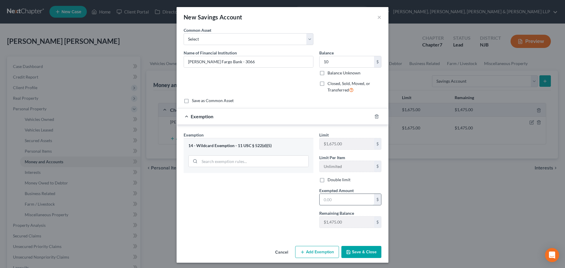
click at [341, 197] on input "text" at bounding box center [347, 199] width 54 height 11
type input "10"
click at [350, 249] on button "Save & Close" at bounding box center [361, 252] width 40 height 12
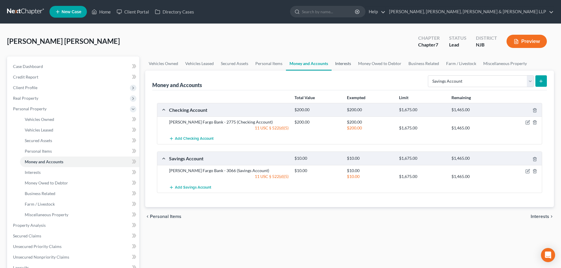
click at [343, 68] on link "Interests" at bounding box center [342, 64] width 23 height 14
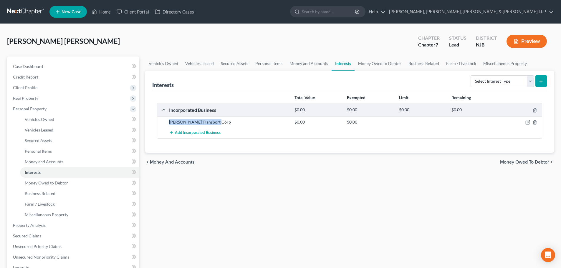
drag, startPoint x: 216, startPoint y: 122, endPoint x: 163, endPoint y: 124, distance: 52.7
click at [163, 124] on div "JA Acosta Transport Corp $0.00 $0.00" at bounding box center [349, 122] width 384 height 11
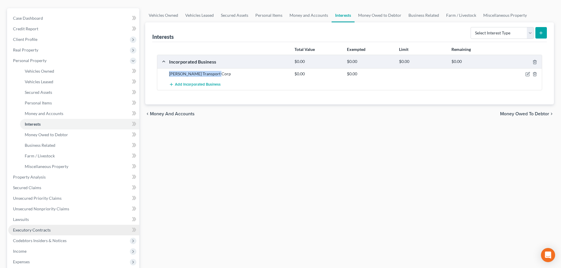
scroll to position [59, 0]
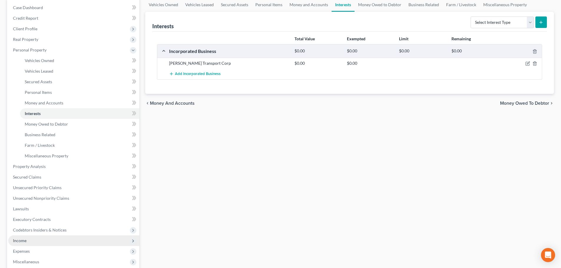
click at [21, 241] on span "Income" at bounding box center [20, 240] width 14 height 5
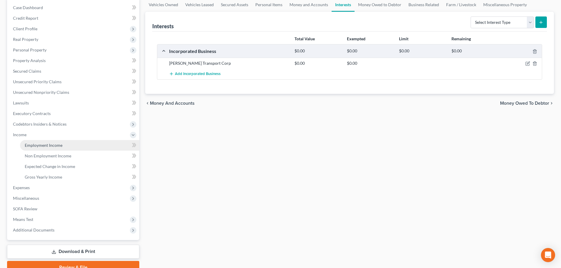
click at [52, 143] on span "Employment Income" at bounding box center [44, 145] width 38 height 5
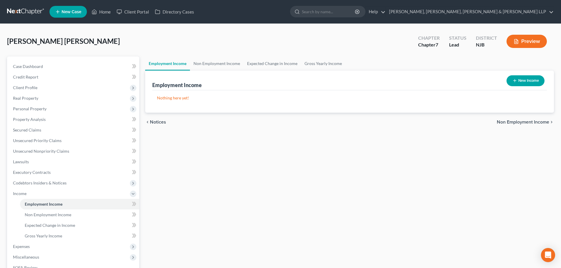
click at [521, 79] on button "New Income" at bounding box center [525, 80] width 38 height 11
select select "0"
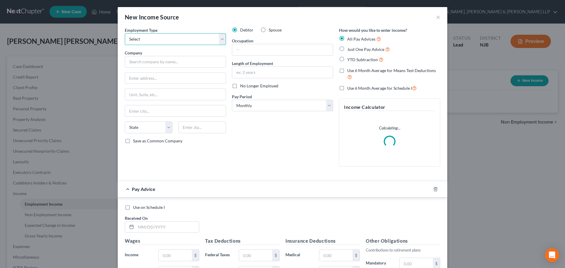
click at [174, 35] on select "Select Full or Part Time Employment Self Employment" at bounding box center [175, 39] width 101 height 12
select select "1"
click at [125, 33] on select "Select Full or Part Time Employment Self Employment" at bounding box center [175, 39] width 101 height 12
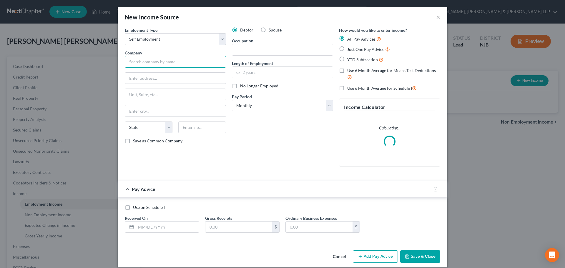
click at [156, 64] on input "text" at bounding box center [175, 62] width 101 height 12
paste input "JA Acosta Transport Corp"
type input "JA Acosta Transport Corp"
click at [248, 50] on input "text" at bounding box center [282, 49] width 101 height 11
type input "Business owner"
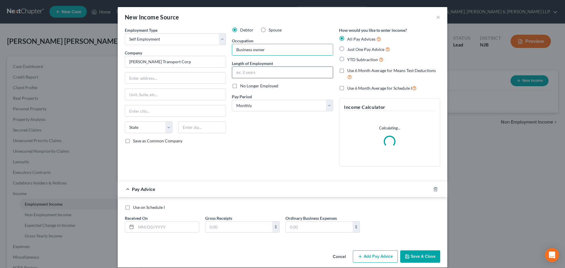
click at [243, 76] on input "text" at bounding box center [282, 72] width 101 height 11
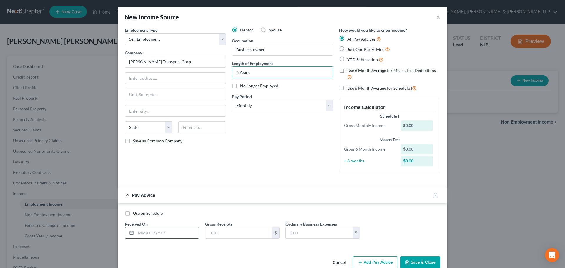
type input "6 Years"
click at [180, 234] on input "text" at bounding box center [167, 233] width 63 height 11
type input "07/30/2025"
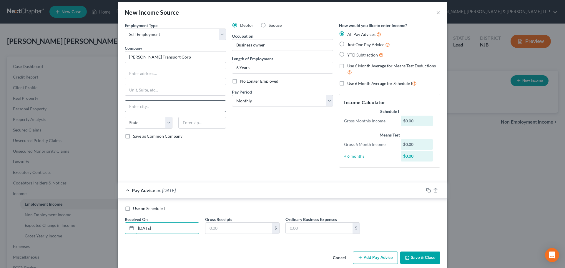
scroll to position [12, 0]
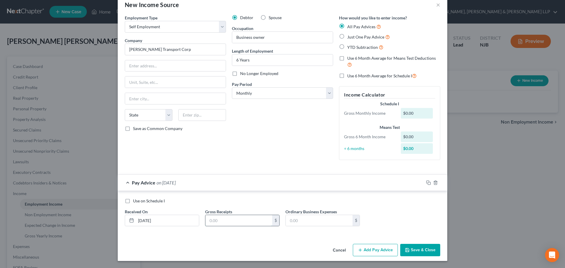
click at [216, 223] on input "text" at bounding box center [238, 220] width 67 height 11
type input "0"
type input "7,917.69"
click at [368, 248] on button "Add Pay Advice" at bounding box center [375, 250] width 45 height 12
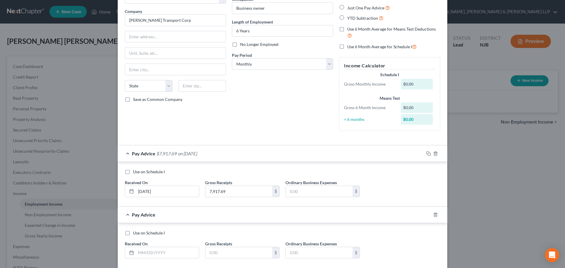
scroll to position [42, 0]
drag, startPoint x: 164, startPoint y: 252, endPoint x: 144, endPoint y: 248, distance: 21.1
click at [163, 252] on input "text" at bounding box center [167, 252] width 63 height 11
type input "06/30/2025"
click at [239, 258] on input "text" at bounding box center [238, 252] width 67 height 11
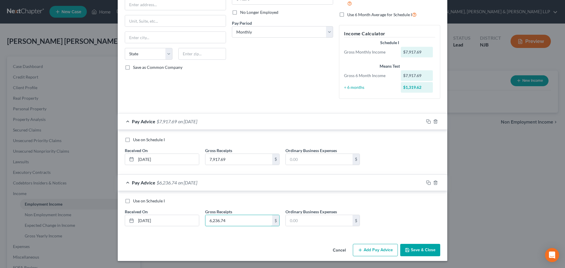
type input "6,236.74"
click at [376, 248] on button "Add Pay Advice" at bounding box center [375, 250] width 45 height 12
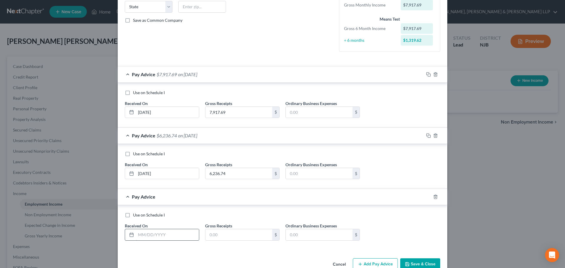
scroll to position [132, 0]
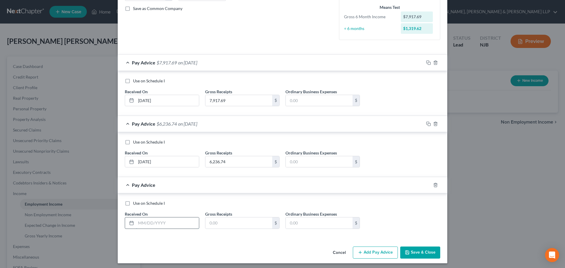
drag, startPoint x: 171, startPoint y: 227, endPoint x: 167, endPoint y: 225, distance: 4.7
click at [171, 227] on input "text" at bounding box center [167, 223] width 63 height 11
type input "05/30/2025"
click at [371, 246] on div "Cancel Add Pay Advice Save & Close" at bounding box center [283, 253] width 330 height 19
click at [368, 253] on button "Add Pay Advice" at bounding box center [375, 253] width 45 height 12
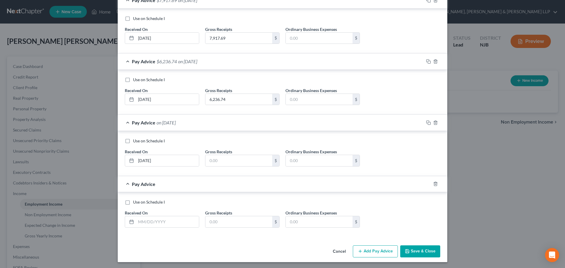
scroll to position [196, 0]
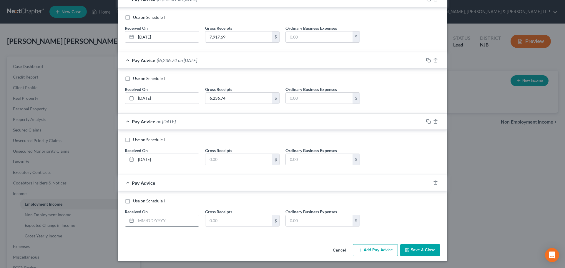
drag, startPoint x: 153, startPoint y: 222, endPoint x: 137, endPoint y: 216, distance: 17.0
click at [153, 222] on input "text" at bounding box center [167, 220] width 63 height 11
type input "04/30/2025"
click at [387, 249] on button "Add Pay Advice" at bounding box center [375, 250] width 45 height 12
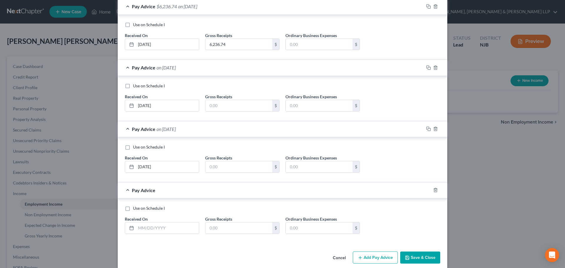
scroll to position [255, 0]
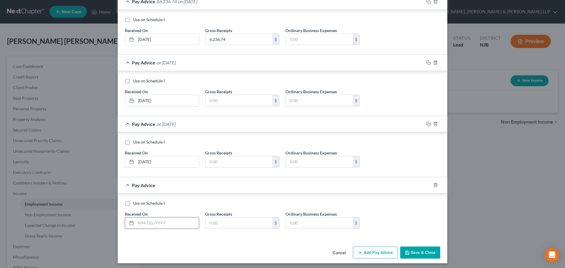
drag, startPoint x: 173, startPoint y: 222, endPoint x: 170, endPoint y: 221, distance: 3.6
click at [172, 222] on input "text" at bounding box center [167, 223] width 63 height 11
type input "08/30/2025"
click at [362, 252] on button "Add Pay Advice" at bounding box center [375, 253] width 45 height 12
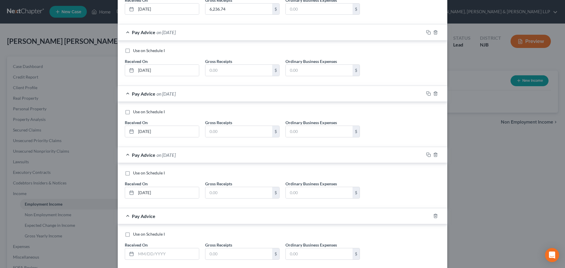
scroll to position [314, 0]
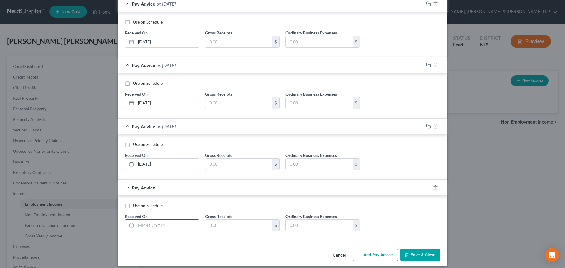
click at [136, 225] on input "text" at bounding box center [167, 225] width 63 height 11
type input "09/30/2025"
click at [231, 165] on input "text" at bounding box center [238, 164] width 67 height 11
drag, startPoint x: 229, startPoint y: 167, endPoint x: 192, endPoint y: 163, distance: 37.6
click at [202, 165] on div "Gross Receipts 8,255.08 $" at bounding box center [242, 161] width 80 height 18
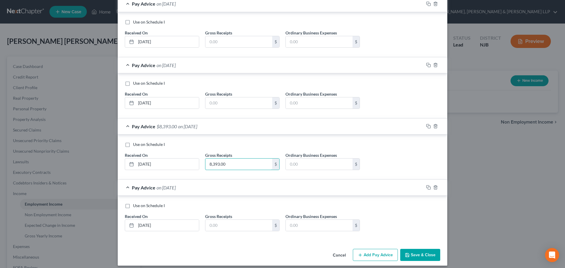
type input "8,393.00"
click at [217, 103] on input "text" at bounding box center [238, 102] width 67 height 11
type input "6,831"
click at [227, 42] on input "text" at bounding box center [238, 41] width 67 height 11
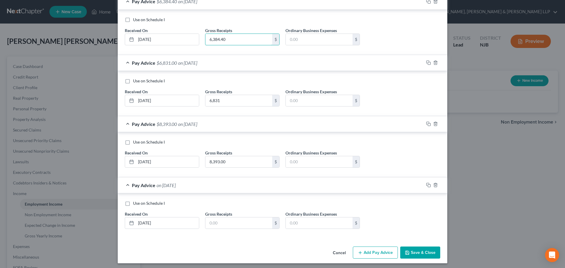
scroll to position [319, 0]
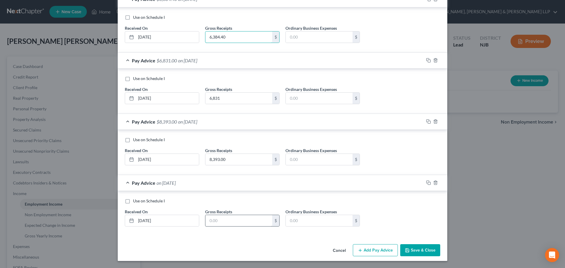
type input "6,384.40"
click at [240, 223] on input "text" at bounding box center [238, 220] width 67 height 11
type input "6,831"
click at [420, 247] on button "Save & Close" at bounding box center [420, 250] width 40 height 12
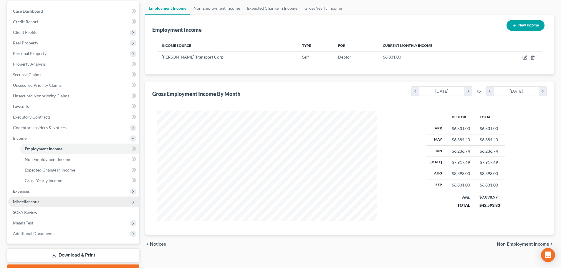
scroll to position [59, 0]
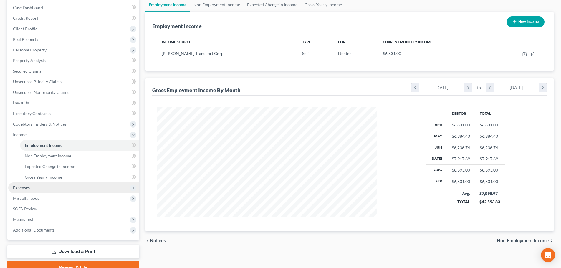
click at [35, 190] on span "Expenses" at bounding box center [73, 188] width 131 height 11
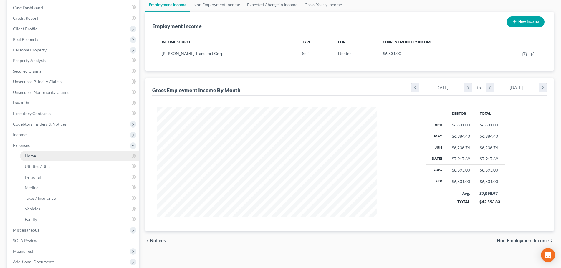
click at [42, 159] on link "Home" at bounding box center [79, 156] width 119 height 11
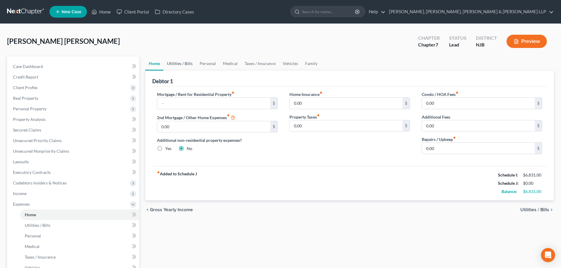
click at [192, 62] on link "Utilities / Bills" at bounding box center [179, 64] width 33 height 14
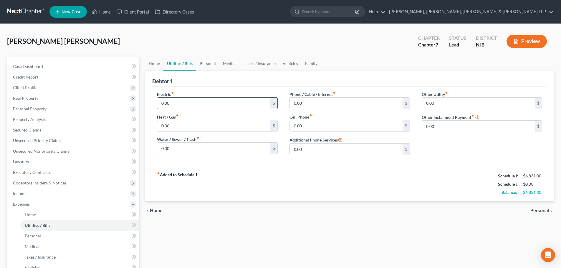
click at [182, 106] on input "0.00" at bounding box center [213, 103] width 113 height 11
type input "250"
click at [341, 102] on input "0.00" at bounding box center [346, 103] width 113 height 11
type input "350"
click at [200, 64] on link "Personal" at bounding box center [207, 64] width 23 height 14
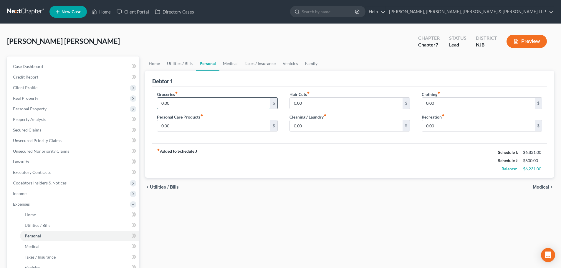
click at [185, 107] on input "0.00" at bounding box center [213, 103] width 113 height 11
type input "700"
click at [195, 125] on input "0.00" at bounding box center [213, 125] width 113 height 11
type input "200"
click at [317, 128] on input "0.00" at bounding box center [346, 125] width 113 height 11
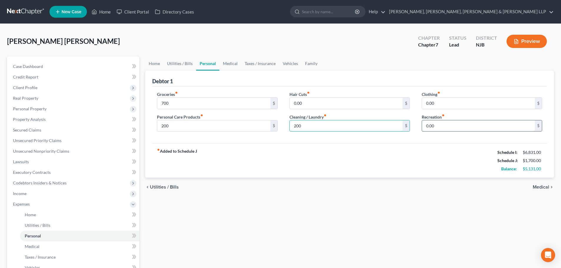
type input "200"
click at [282, 55] on div "Acosta Contreras, Jeyson Upgraded Chapter Chapter 7 Status Lead District NJB Pr…" at bounding box center [280, 44] width 547 height 26
click at [285, 63] on link "Vehicles" at bounding box center [290, 64] width 22 height 14
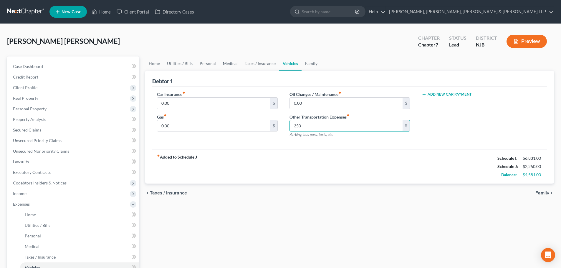
type input "350"
click at [233, 60] on link "Medical" at bounding box center [230, 64] width 22 height 14
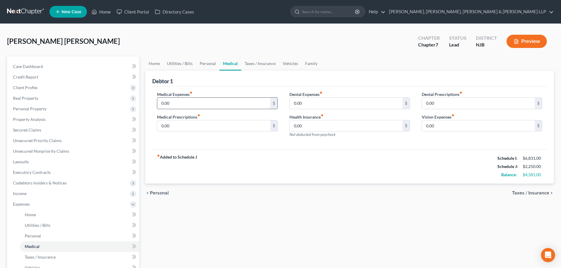
click at [203, 102] on input "0.00" at bounding box center [213, 103] width 113 height 11
type input "100"
click at [207, 63] on link "Personal" at bounding box center [207, 64] width 23 height 14
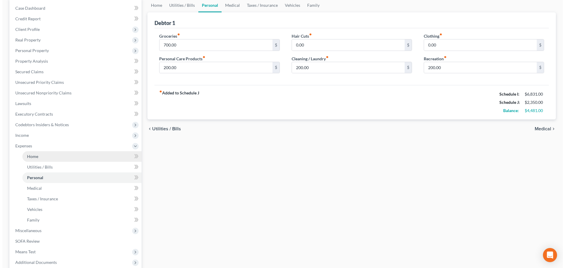
scroll to position [59, 0]
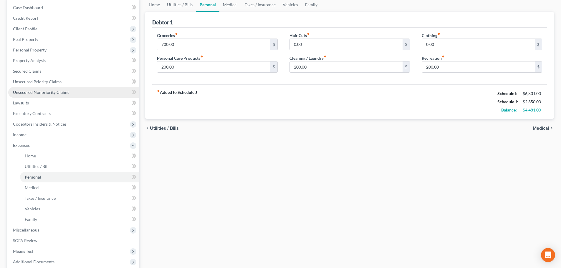
click at [43, 92] on span "Unsecured Nonpriority Claims" at bounding box center [41, 92] width 56 height 5
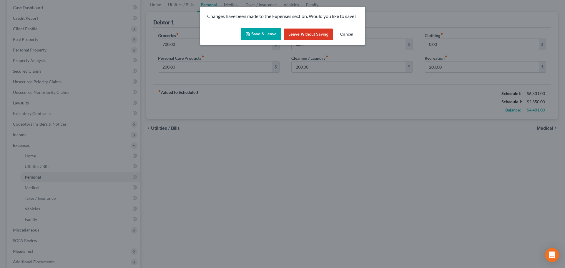
click at [274, 36] on button "Save & Leave" at bounding box center [261, 34] width 41 height 12
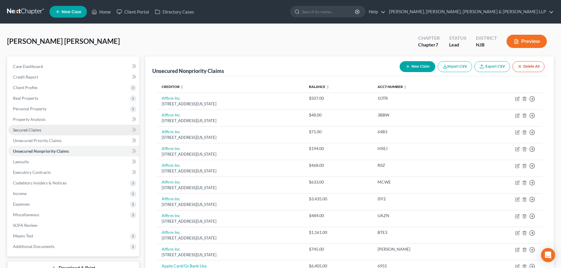
click at [32, 132] on span "Secured Claims" at bounding box center [27, 129] width 28 height 5
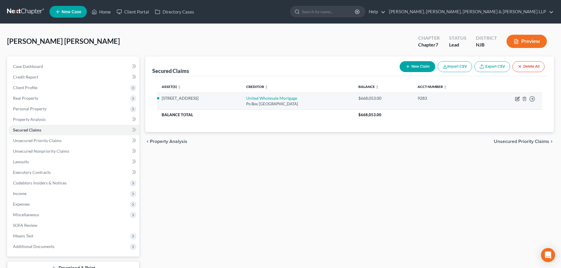
click at [518, 100] on icon "button" at bounding box center [517, 99] width 5 height 5
select select "33"
select select "3"
select select "4"
select select "0"
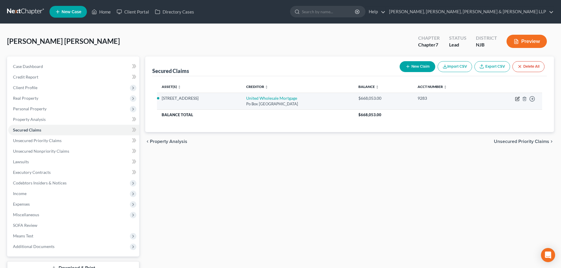
select select "0"
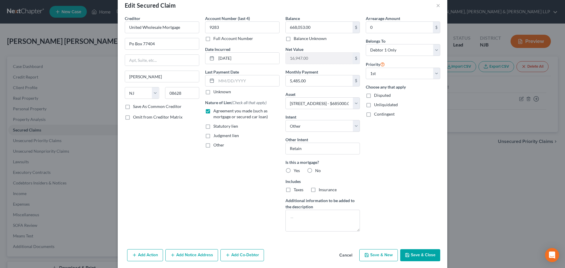
scroll to position [21, 0]
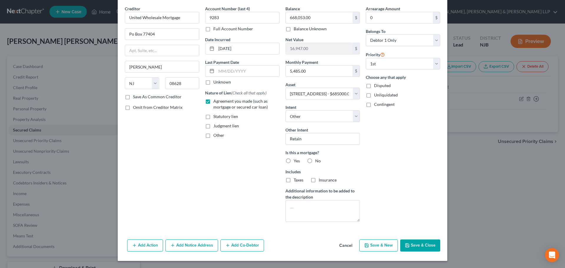
click at [238, 246] on button "Add Co-Debtor" at bounding box center [243, 246] width 44 height 12
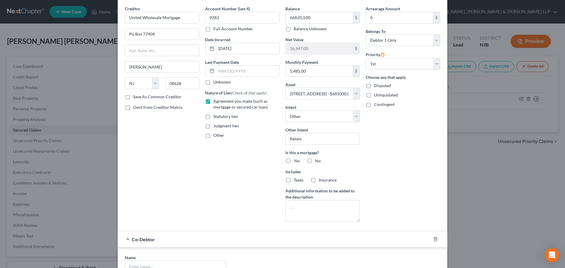
scroll to position [80, 0]
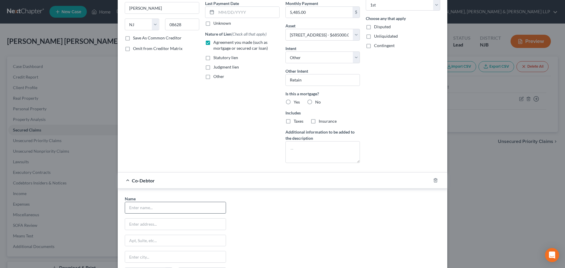
click at [153, 213] on div at bounding box center [175, 208] width 101 height 12
click at [153, 210] on input "text" at bounding box center [175, 207] width 101 height 11
type input "Brayan Acosta Contreras"
click at [145, 221] on input "text" at bounding box center [175, 224] width 101 height 11
paste input "441 Maple Ave, Linden, NJ 07036"
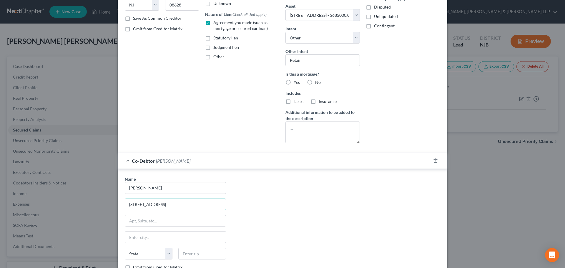
scroll to position [110, 0]
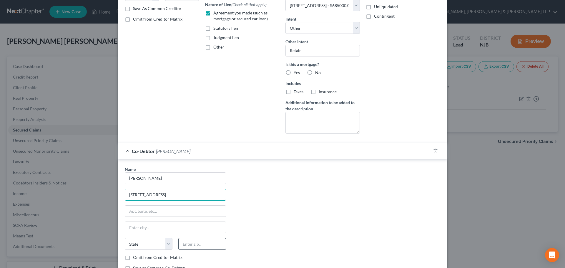
type input "441 Maple Ave, Linden, NJ 07036"
drag, startPoint x: 196, startPoint y: 248, endPoint x: 195, endPoint y: 245, distance: 3.6
click at [196, 248] on input "text" at bounding box center [202, 244] width 48 height 12
type input "07036"
drag, startPoint x: 207, startPoint y: 237, endPoint x: 139, endPoint y: 173, distance: 93.9
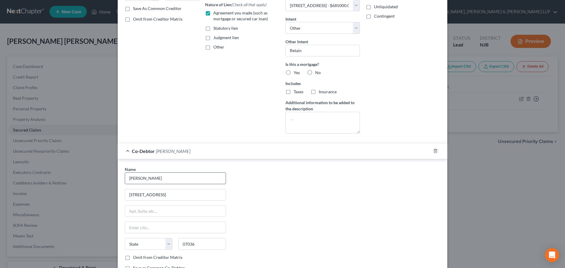
click at [205, 236] on div "Name * Brayan Acosta Contreras 441 Maple Ave, Linden, NJ 07036 State AL AK AR A…" at bounding box center [175, 221] width 107 height 110
type input "Linden"
select select "33"
drag, startPoint x: 156, startPoint y: 197, endPoint x: 234, endPoint y: 196, distance: 78.6
click at [237, 197] on div "Name * Brayan Acosta Contreras 441 Maple Ave, Linden, NJ 07036 Linden State AL …" at bounding box center [282, 221] width 321 height 110
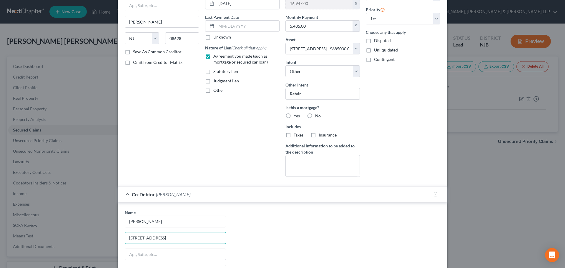
scroll to position [159, 0]
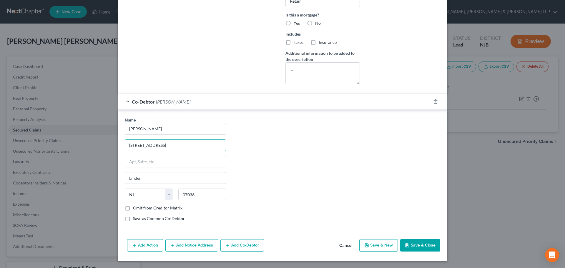
type input "441 Maple Avenue"
click at [418, 245] on button "Save & Close" at bounding box center [420, 245] width 40 height 12
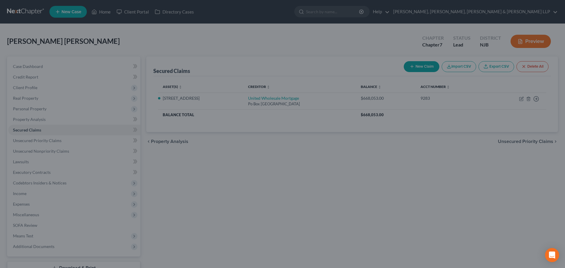
select select "3"
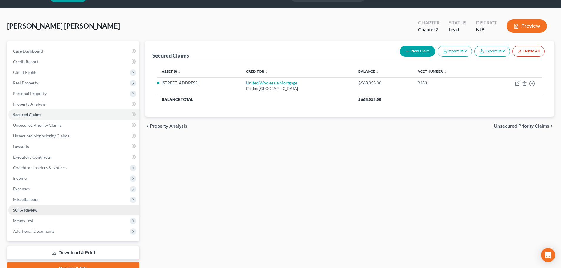
scroll to position [29, 0]
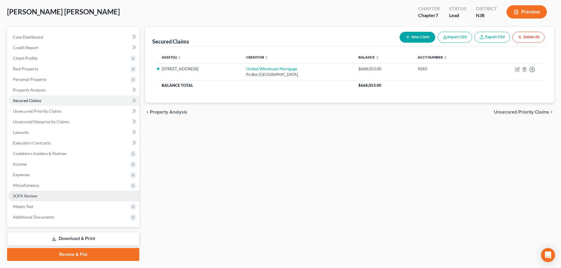
drag, startPoint x: 54, startPoint y: 198, endPoint x: 97, endPoint y: 192, distance: 43.7
click at [54, 198] on link "SOFA Review" at bounding box center [73, 196] width 131 height 11
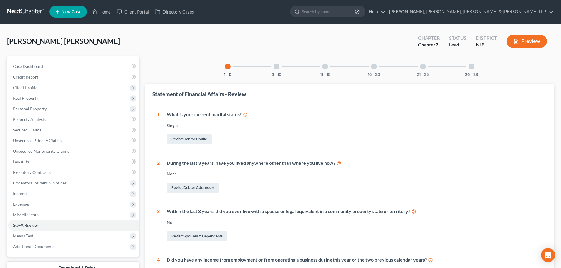
click at [469, 70] on div "26 - 28" at bounding box center [471, 67] width 20 height 20
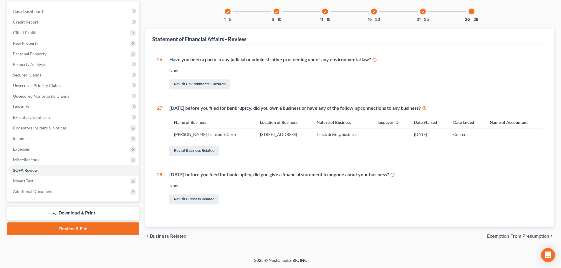
click at [60, 216] on link "Download & Print" at bounding box center [73, 213] width 132 height 14
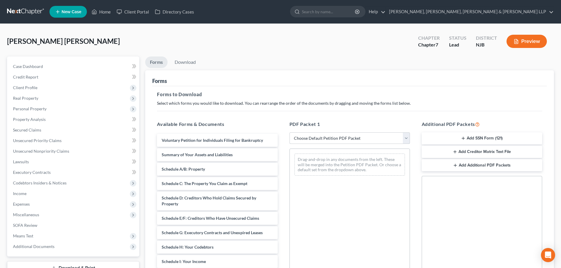
click at [305, 138] on select "Choose Default Petition PDF Packet Complete Bankruptcy Petition (all forms and …" at bounding box center [349, 138] width 120 height 12
select select "0"
click at [289, 132] on select "Choose Default Petition PDF Packet Complete Bankruptcy Petition (all forms and …" at bounding box center [349, 138] width 120 height 12
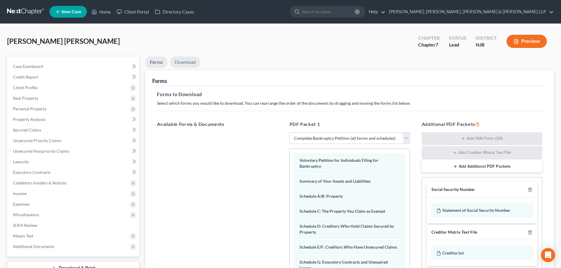
click at [193, 65] on link "Download" at bounding box center [185, 62] width 31 height 11
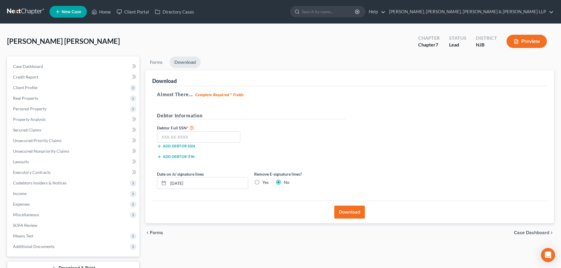
click at [263, 182] on label "Yes" at bounding box center [265, 183] width 6 height 6
click at [265, 182] on input "Yes" at bounding box center [267, 182] width 4 height 4
radio input "true"
radio input "false"
click at [203, 134] on input "text" at bounding box center [198, 137] width 83 height 12
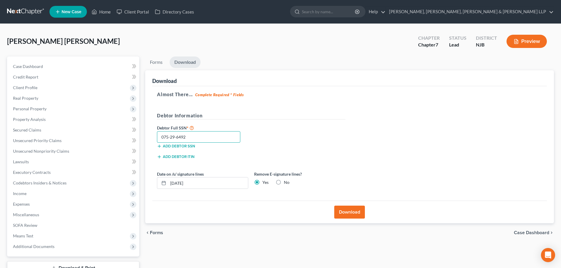
type input "075-29-6492"
click at [361, 215] on button "Download" at bounding box center [349, 212] width 31 height 13
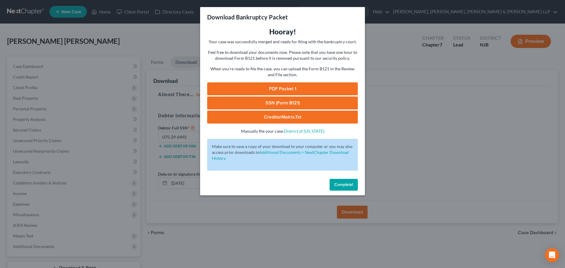
click at [253, 92] on link "PDF Packet 1" at bounding box center [282, 88] width 151 height 13
click at [232, 101] on link "SSN (Form B121)" at bounding box center [282, 103] width 151 height 13
click at [165, 41] on div "Download Bankruptcy Packet Hooray! Your case was successfully merged and ready …" at bounding box center [282, 134] width 565 height 268
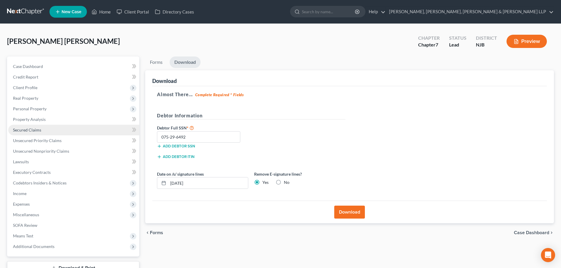
click at [48, 133] on link "Secured Claims" at bounding box center [73, 130] width 131 height 11
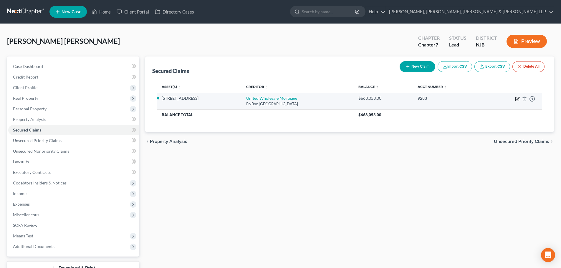
click at [518, 99] on icon "button" at bounding box center [517, 99] width 5 height 5
select select "33"
select select "3"
select select "4"
select select "0"
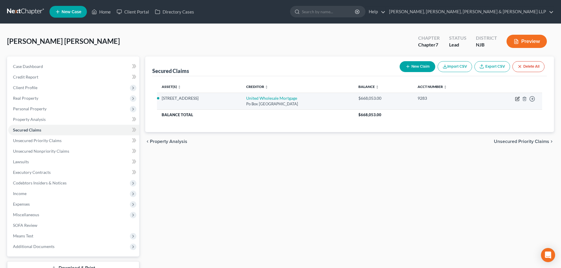
select select "0"
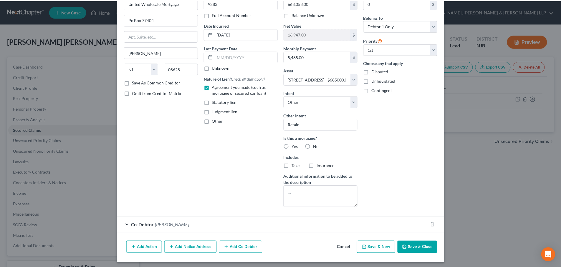
scroll to position [38, 0]
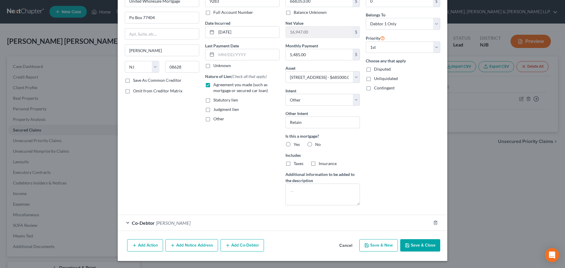
click at [408, 243] on button "Save & Close" at bounding box center [420, 245] width 40 height 12
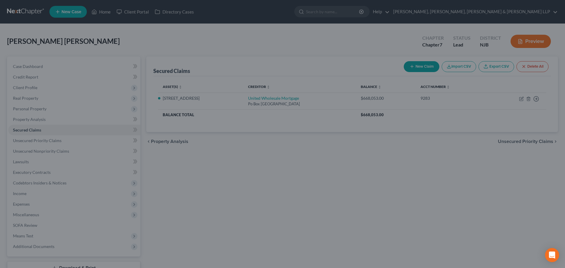
select select "3"
